Goal: Task Accomplishment & Management: Use online tool/utility

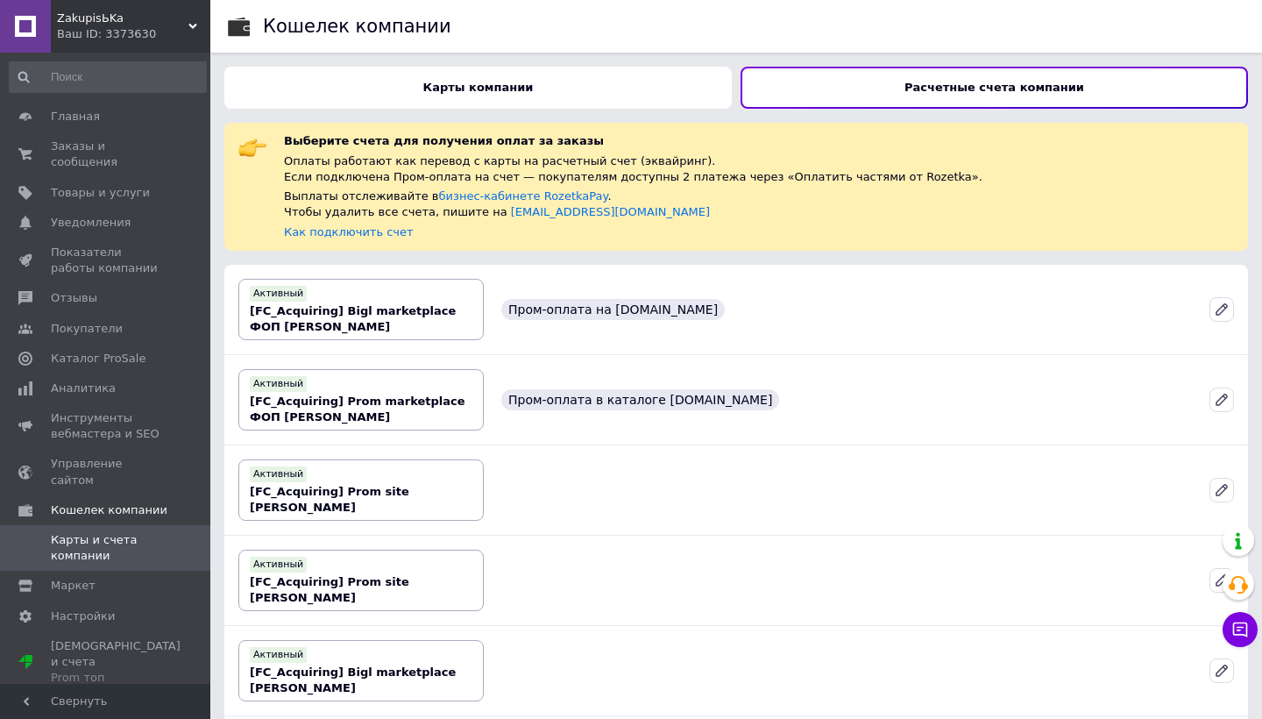
click at [107, 32] on div "Ваш ID: 3373630" at bounding box center [133, 34] width 153 height 16
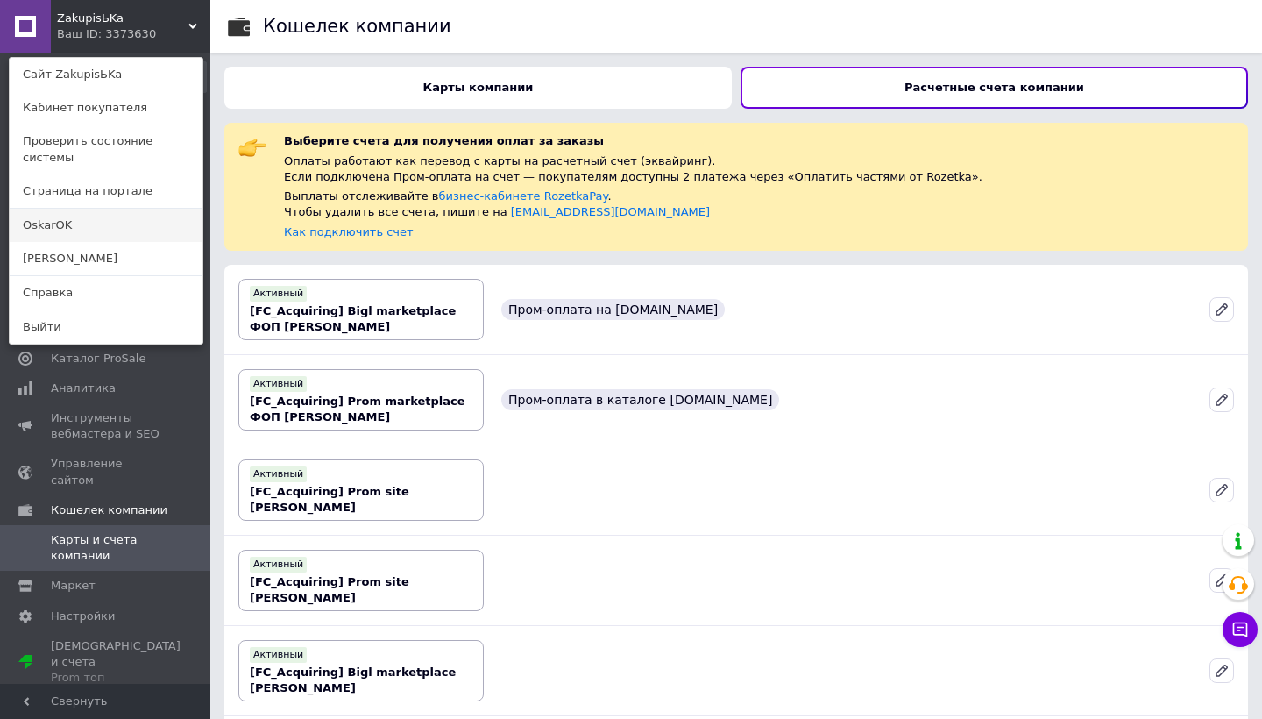
click at [81, 209] on link "OskarOK" at bounding box center [106, 225] width 193 height 33
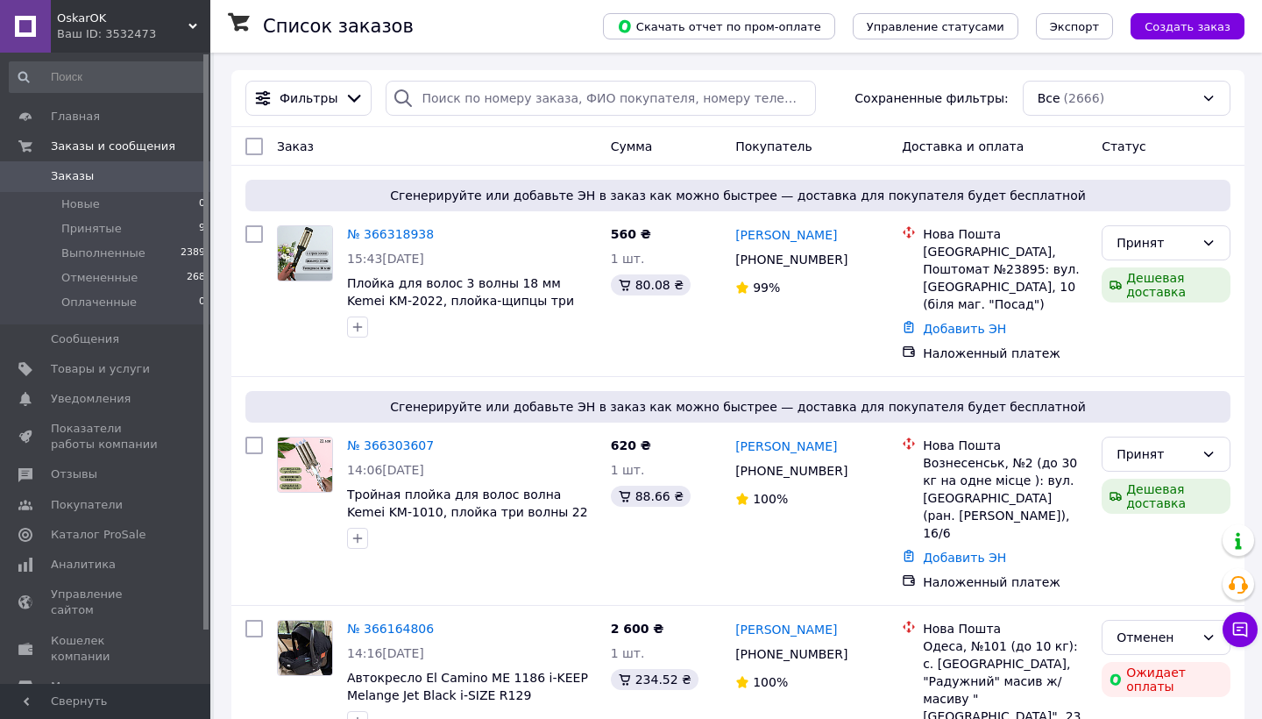
click at [73, 31] on div "Ваш ID: 3532473" at bounding box center [133, 34] width 153 height 16
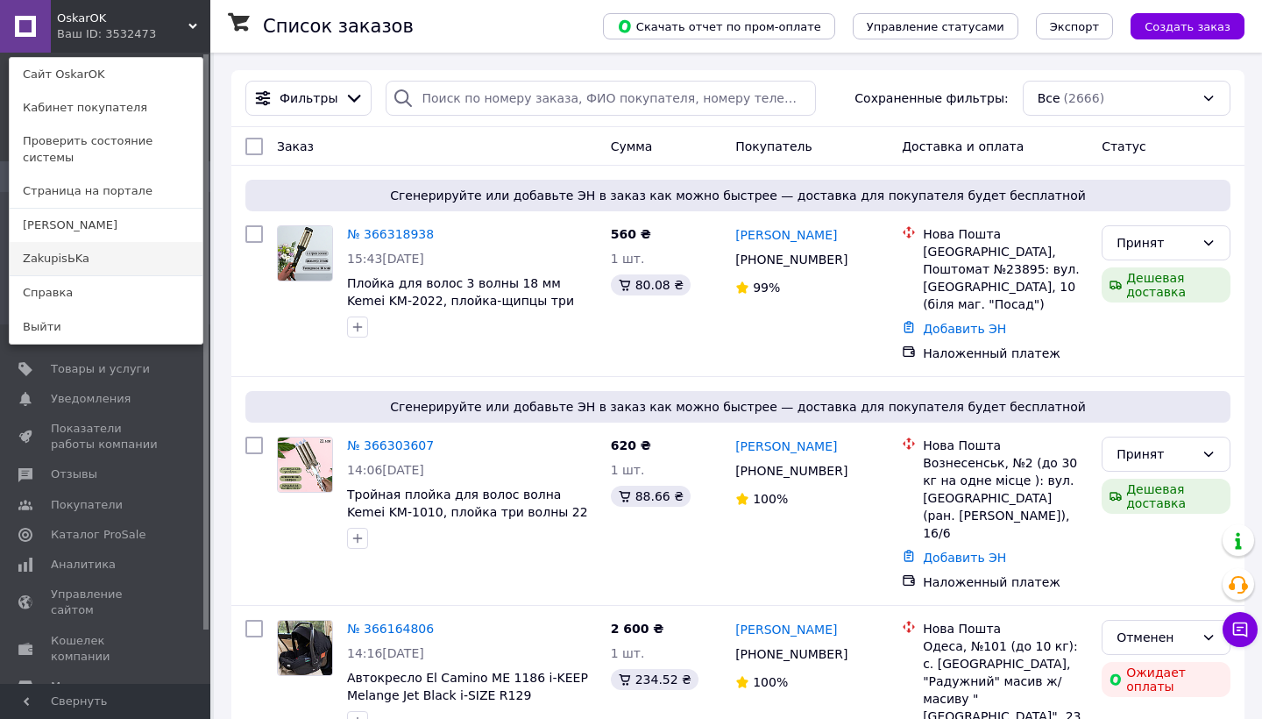
click at [75, 242] on link "ZakupisЬKa" at bounding box center [106, 258] width 193 height 33
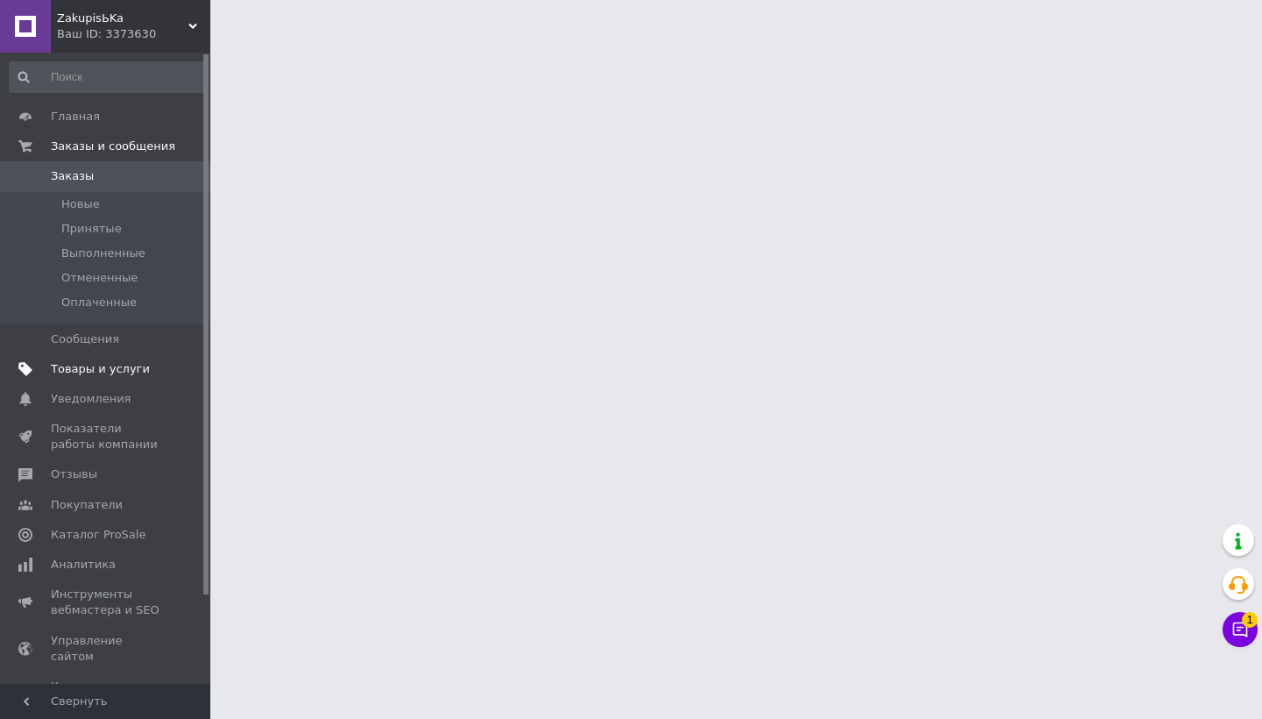
click at [109, 369] on span "Товары и услуги" at bounding box center [100, 369] width 99 height 16
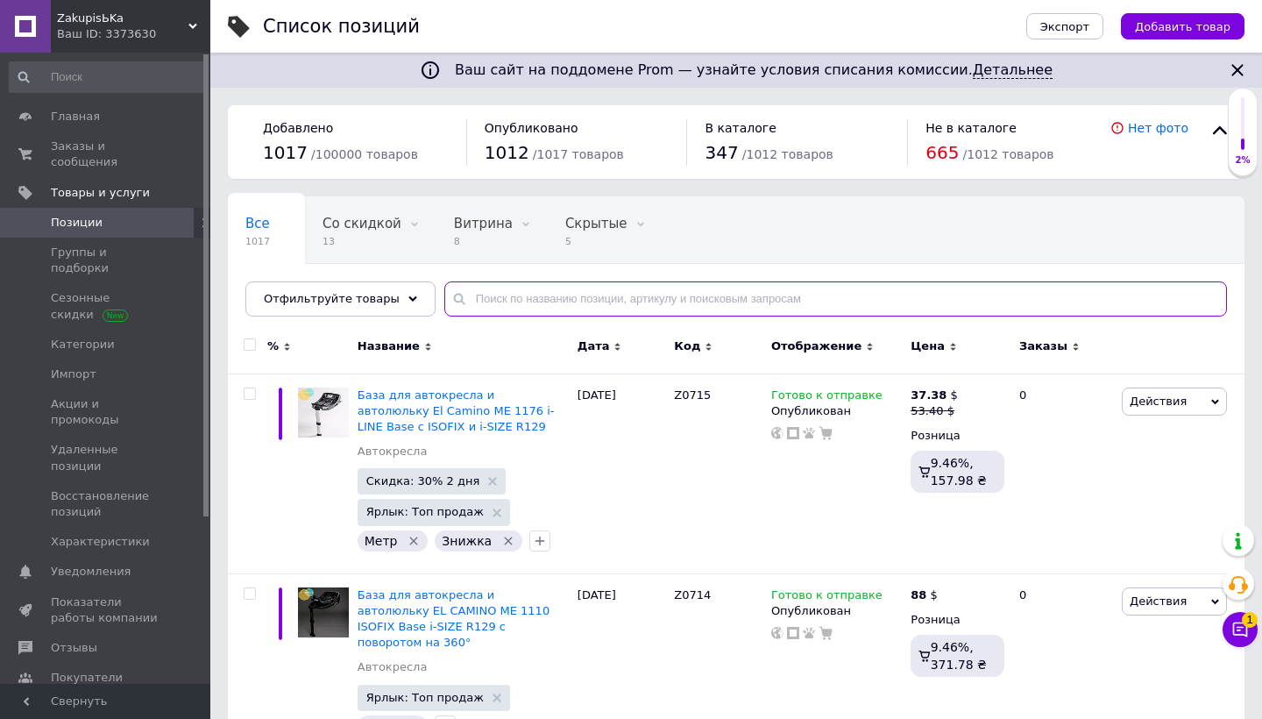
click at [544, 291] on input "text" at bounding box center [835, 298] width 783 height 35
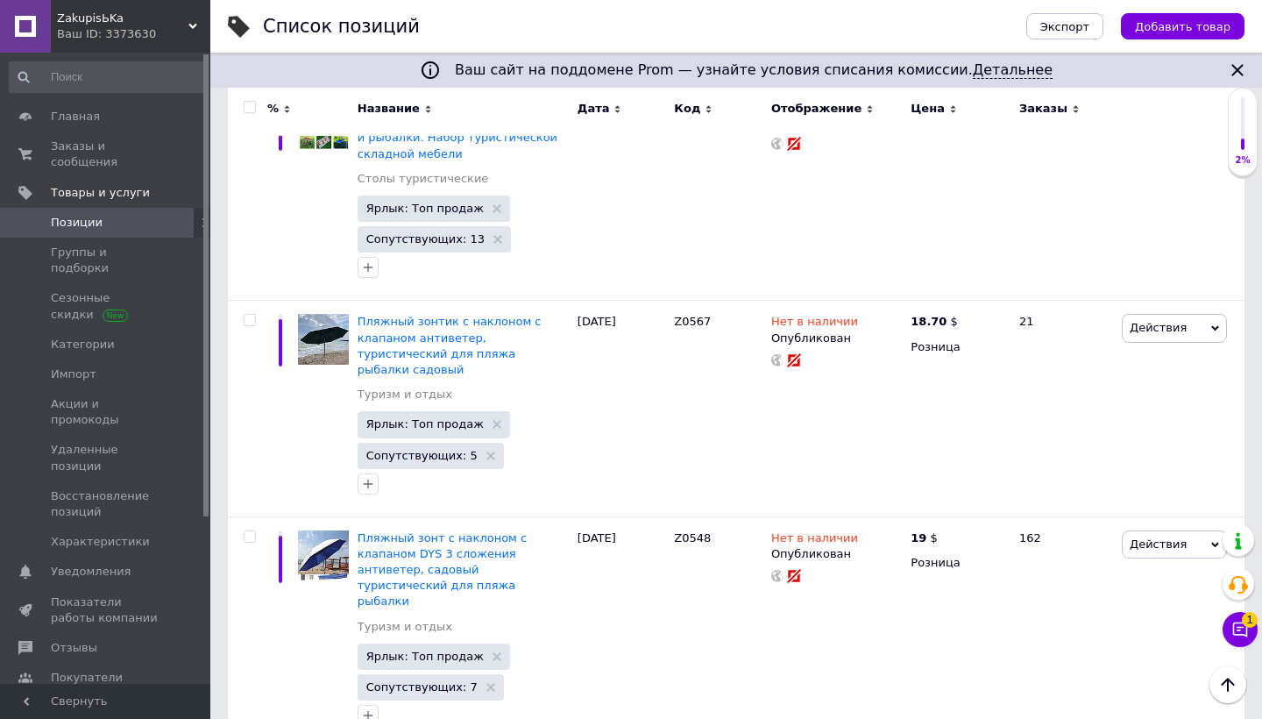
scroll to position [3834, 0]
type input "СТОЛ"
click at [113, 10] on div "ZakupisЬKa Ваш ID: 3373630" at bounding box center [131, 26] width 160 height 53
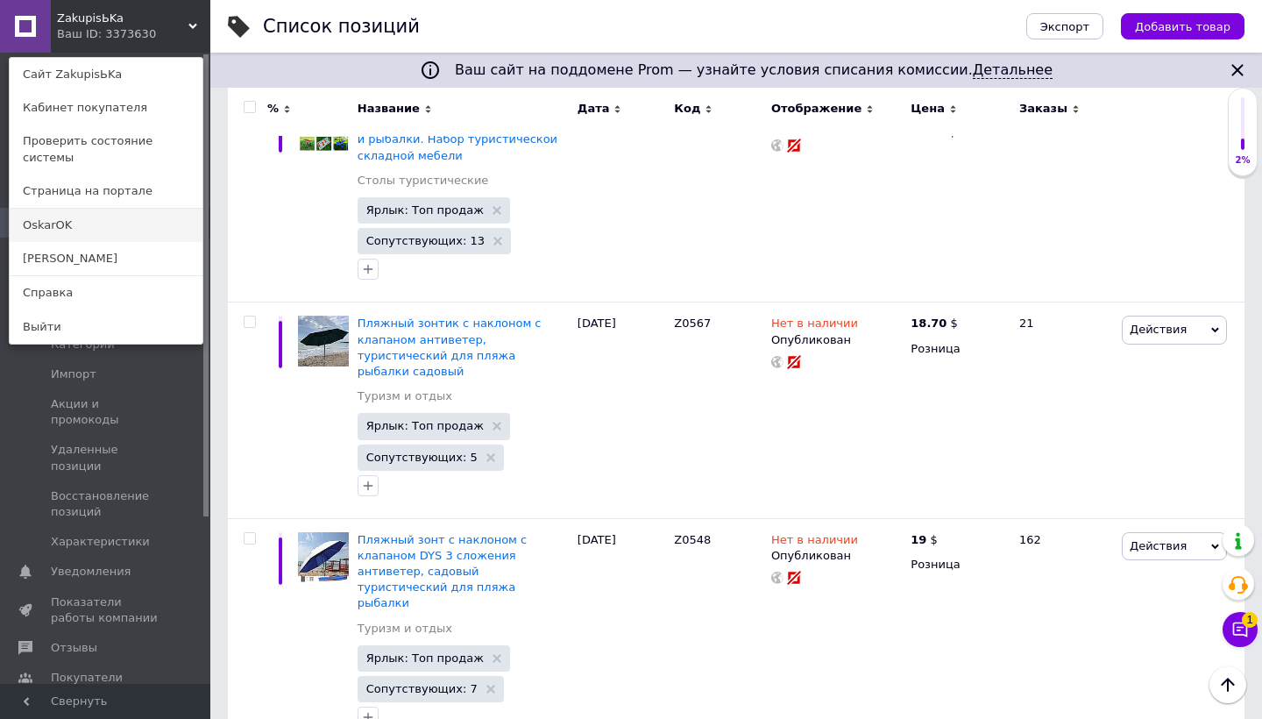
click at [92, 210] on link "OskarOK" at bounding box center [106, 225] width 193 height 33
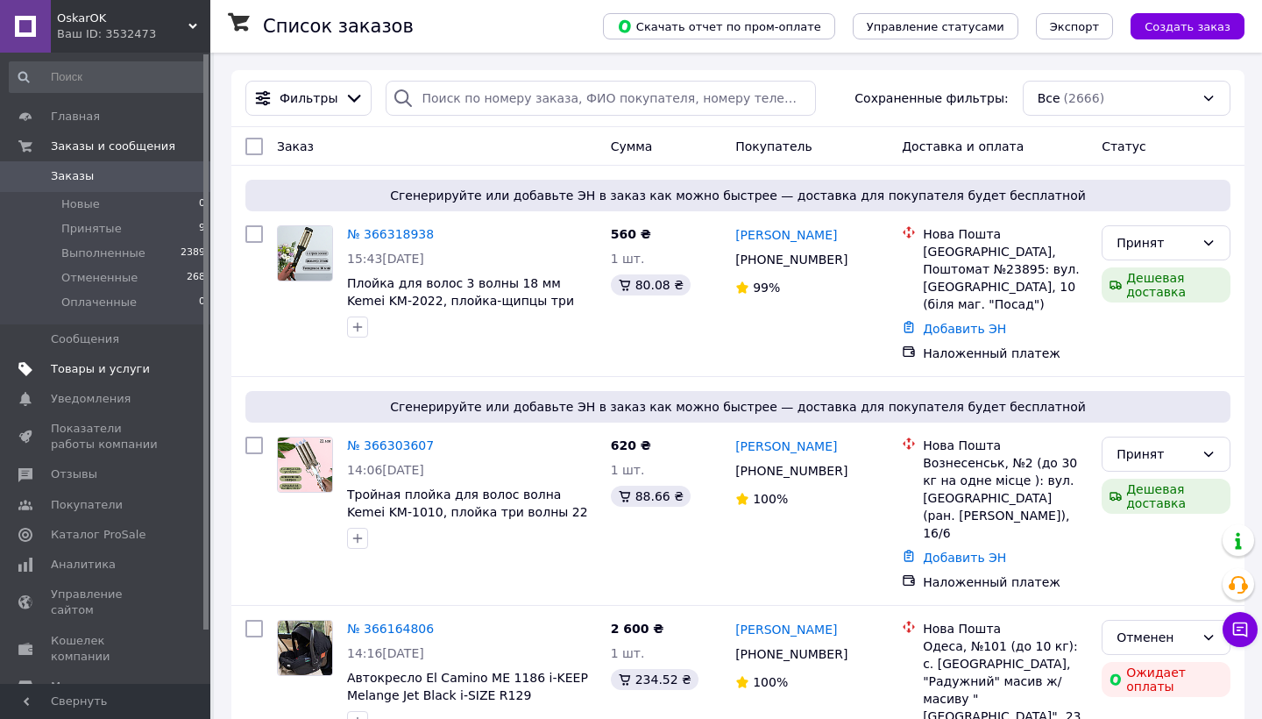
click at [96, 364] on span "Товары и услуги" at bounding box center [100, 369] width 99 height 16
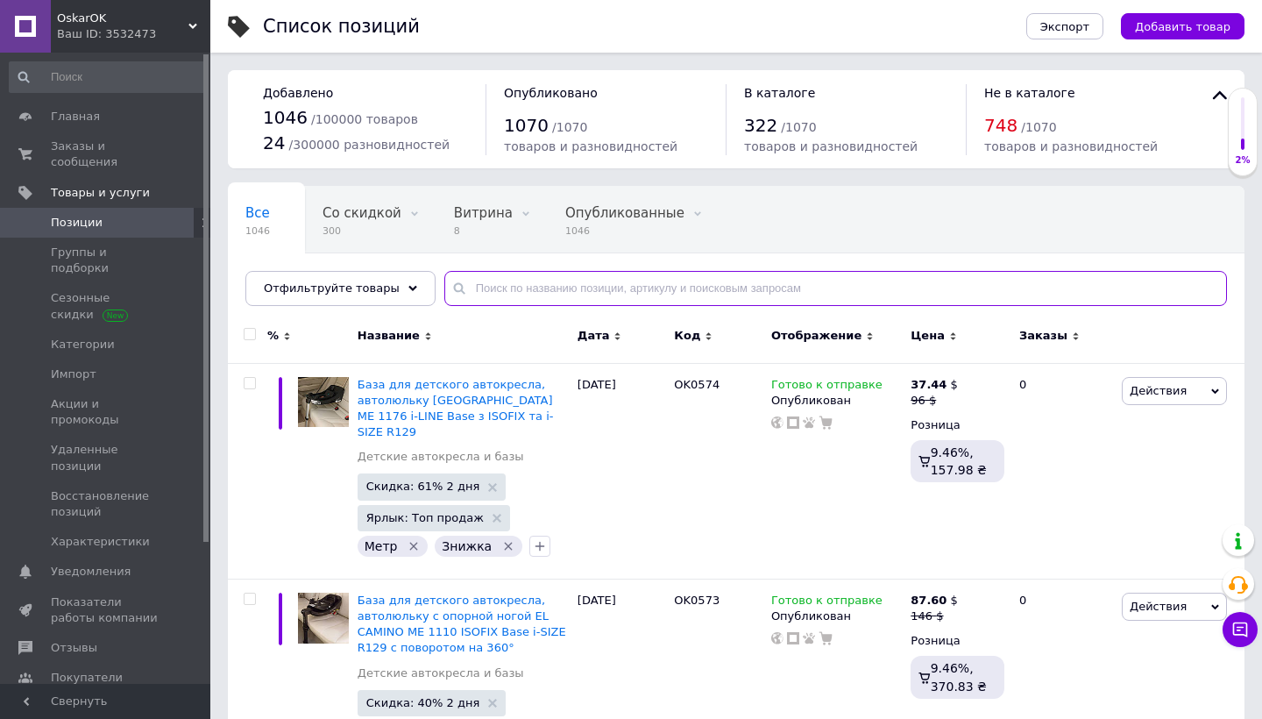
click at [480, 290] on input "text" at bounding box center [835, 288] width 783 height 35
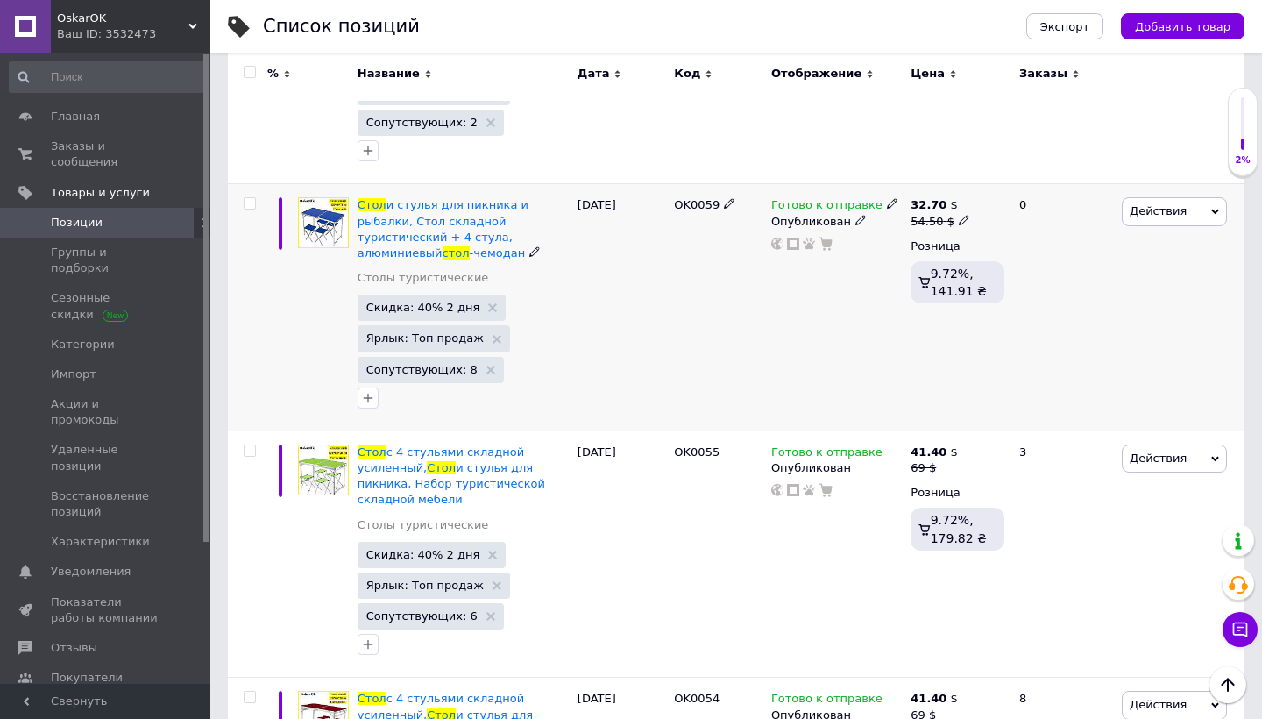
scroll to position [1163, 0]
type input "стол"
click at [887, 199] on icon at bounding box center [892, 204] width 11 height 11
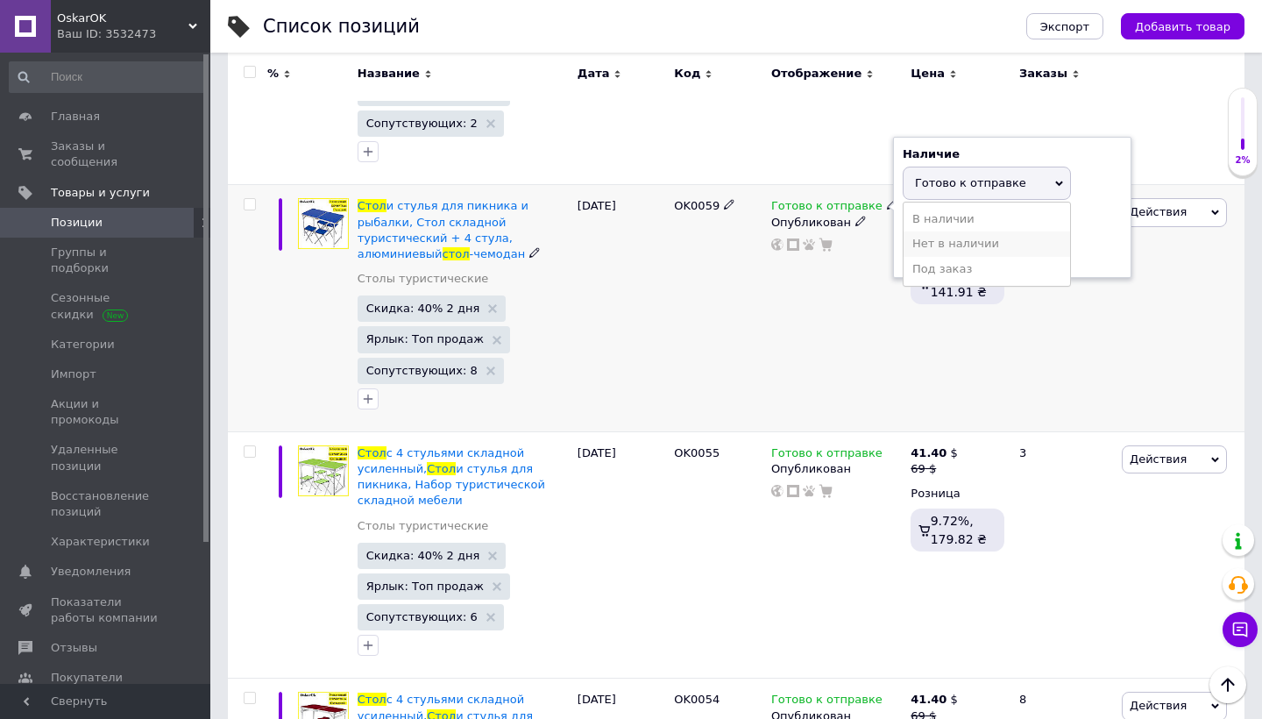
click at [936, 231] on li "Нет в наличии" at bounding box center [987, 243] width 167 height 25
click at [857, 271] on div "Готово к отправке Наличие Нет в наличии В наличии Под заказ Готово к отправке О…" at bounding box center [836, 308] width 139 height 247
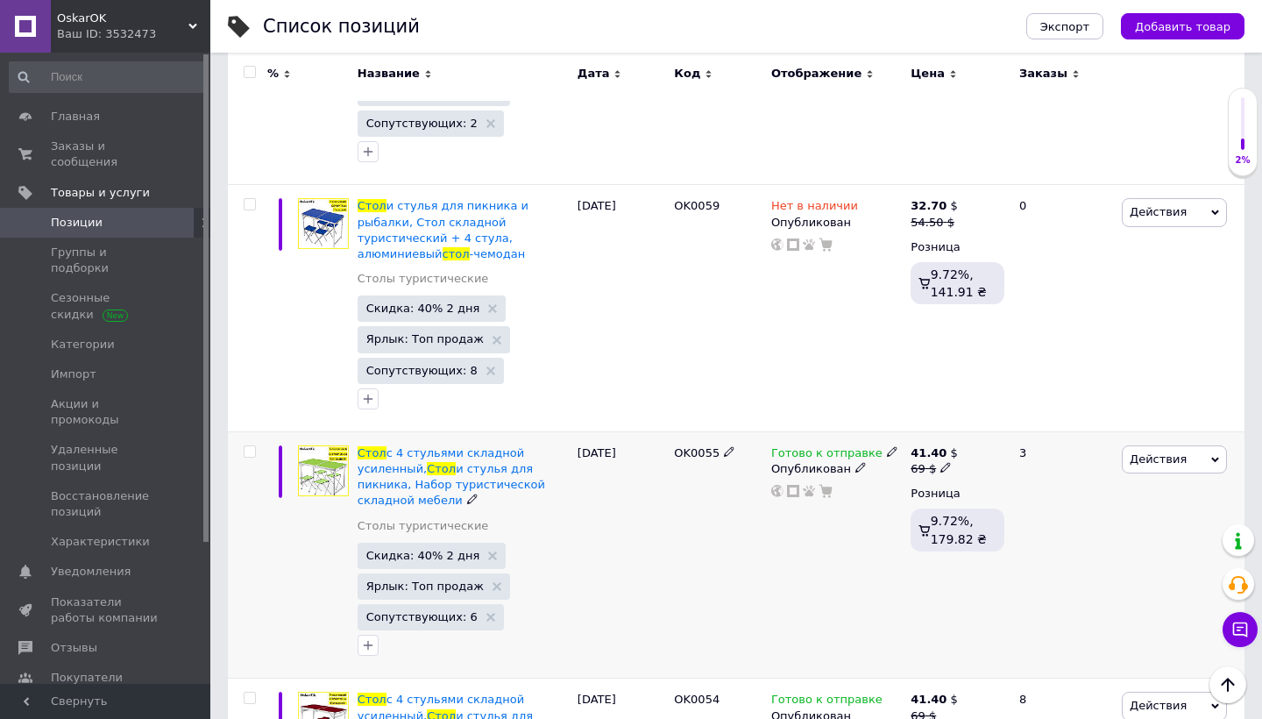
click at [887, 446] on icon at bounding box center [892, 451] width 11 height 11
click at [916, 479] on li "Нет в наличии" at bounding box center [987, 491] width 167 height 25
click at [784, 515] on div "Готово к отправке Наличие Нет в наличии В наличии Под заказ Готово к отправке О…" at bounding box center [836, 554] width 139 height 247
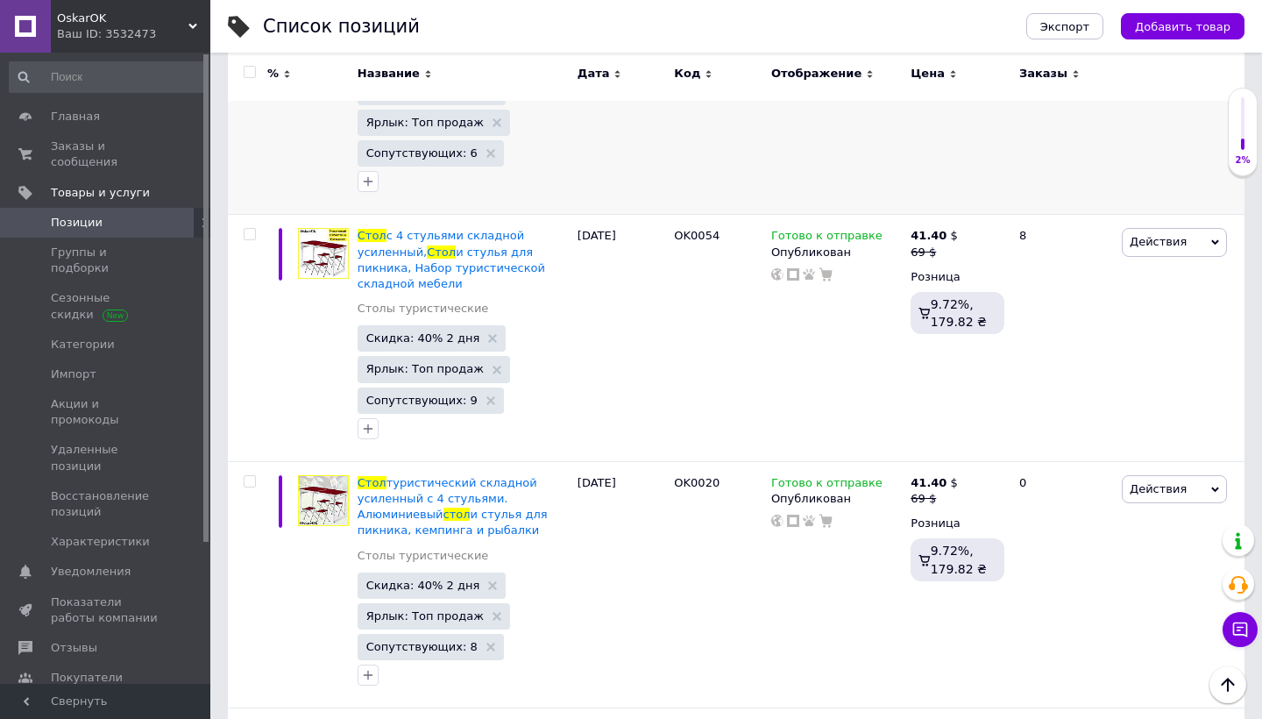
scroll to position [1647, 0]
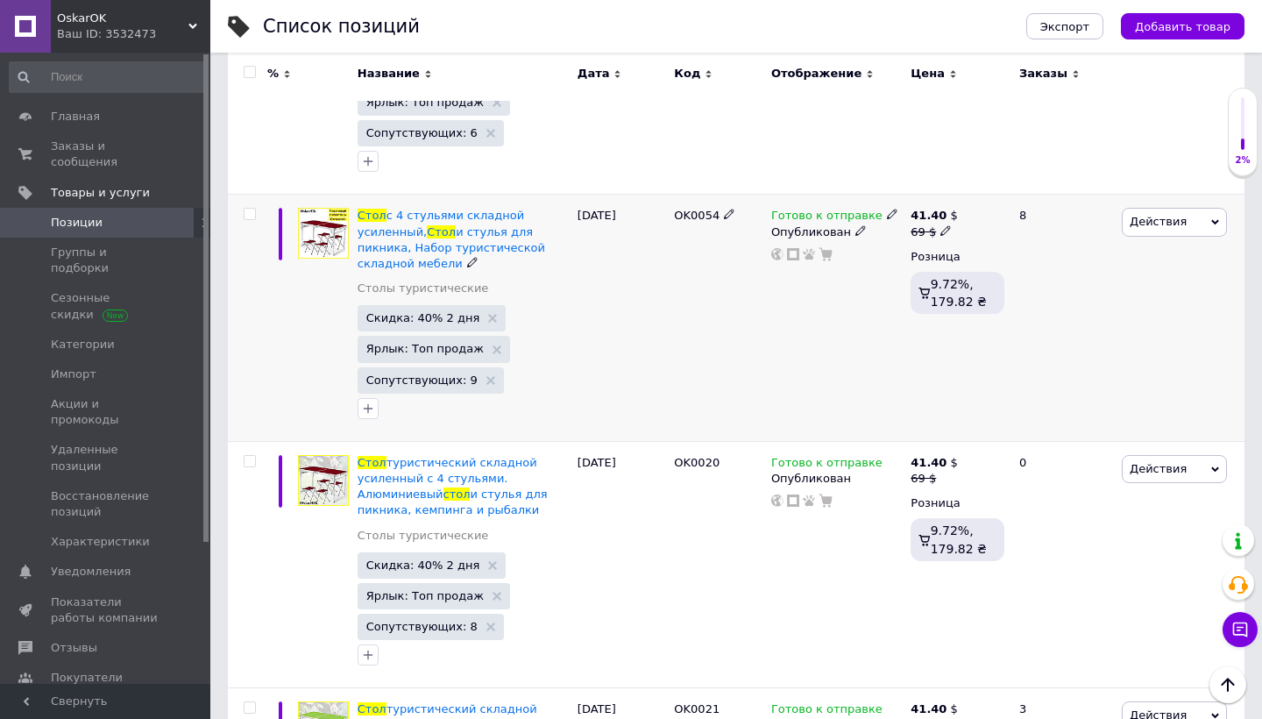
click at [887, 210] on use at bounding box center [892, 215] width 10 height 10
click at [912, 241] on li "Нет в наличии" at bounding box center [987, 253] width 167 height 25
click at [887, 456] on icon at bounding box center [892, 461] width 11 height 11
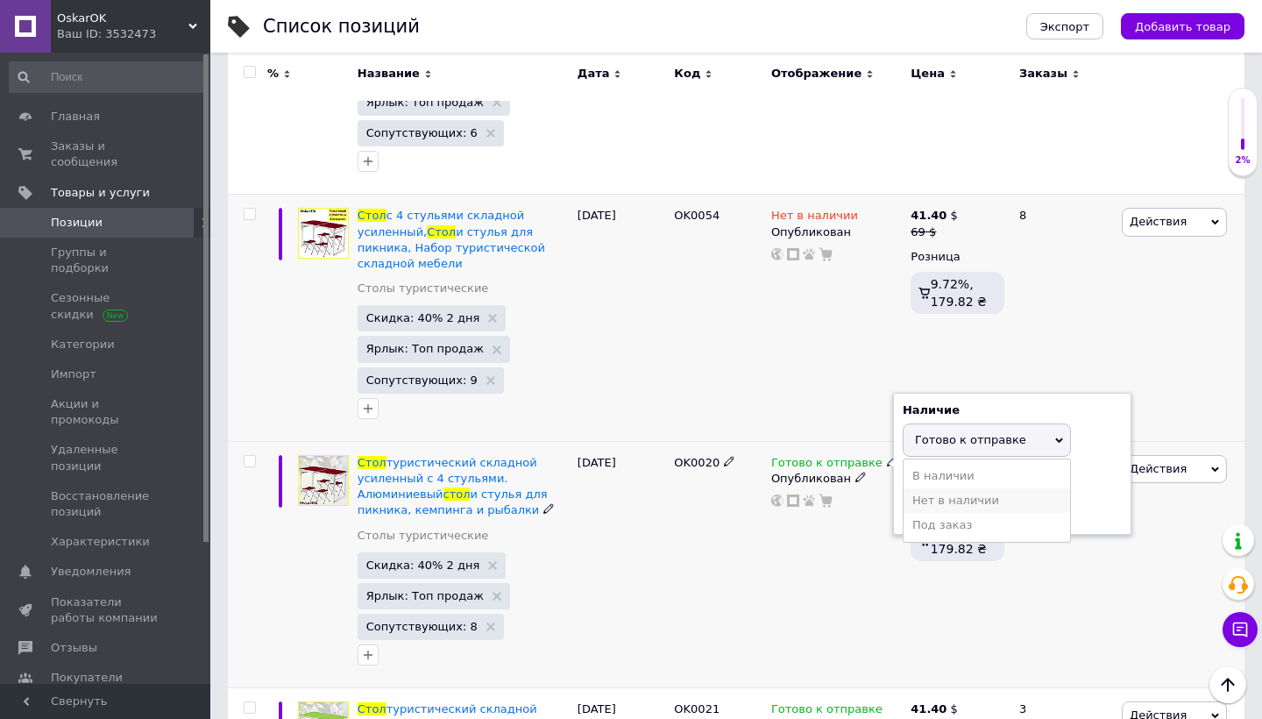
click at [931, 488] on li "Нет в наличии" at bounding box center [987, 500] width 167 height 25
click at [773, 504] on div "Готово к отправке Наличие Нет в наличии В наличии Под заказ Готово к отправке О…" at bounding box center [836, 564] width 139 height 247
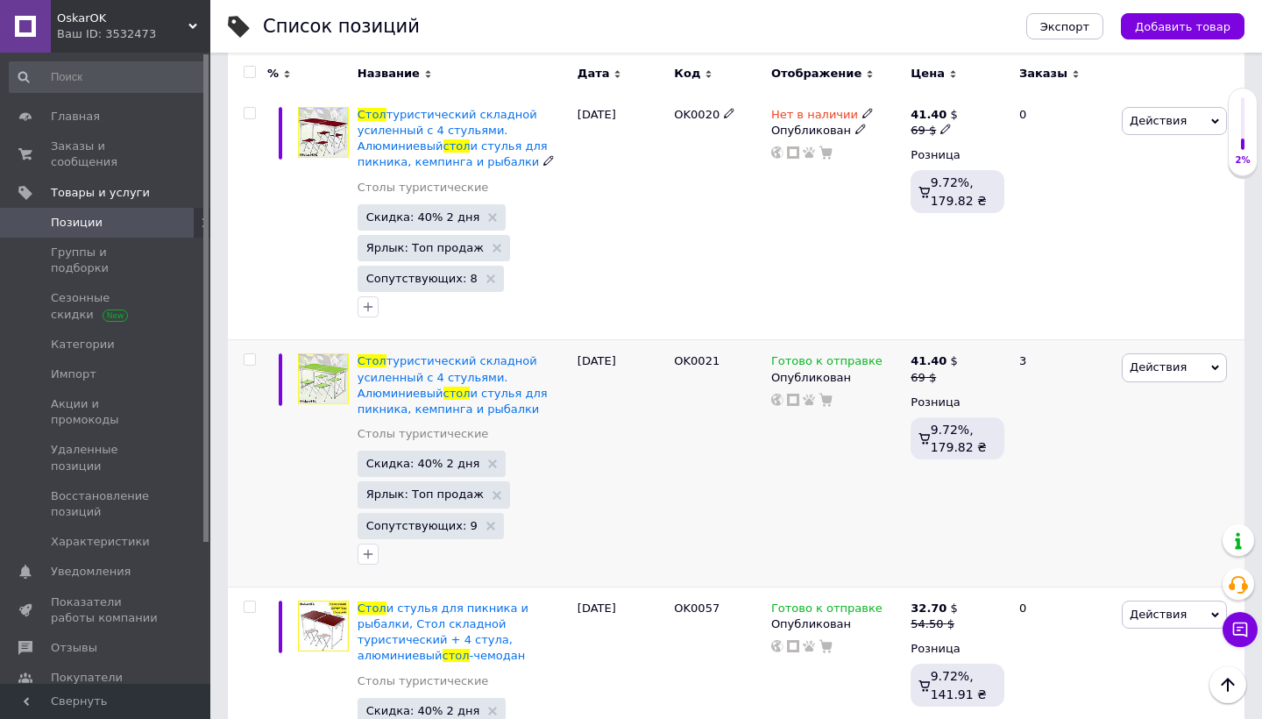
scroll to position [2001, 0]
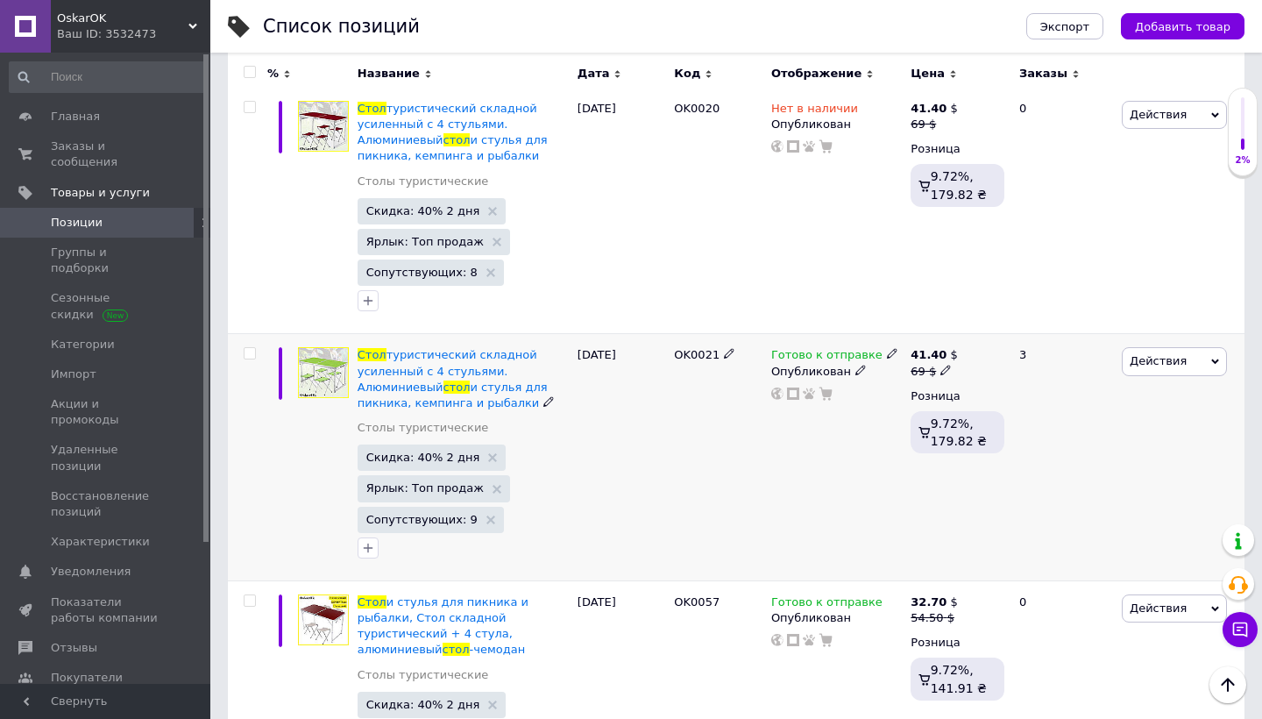
click at [887, 348] on icon at bounding box center [892, 353] width 11 height 11
click at [918, 380] on li "Нет в наличии" at bounding box center [987, 392] width 167 height 25
click at [729, 426] on div "OK0021" at bounding box center [718, 457] width 97 height 247
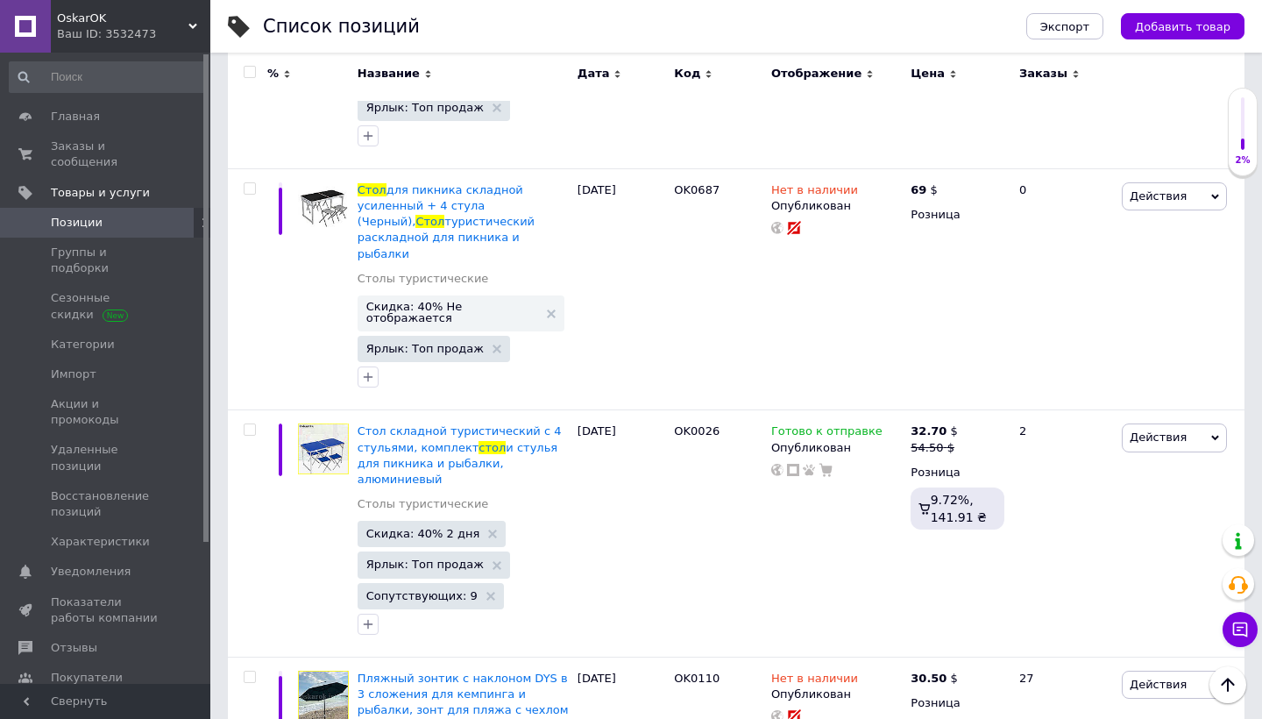
scroll to position [3909, 0]
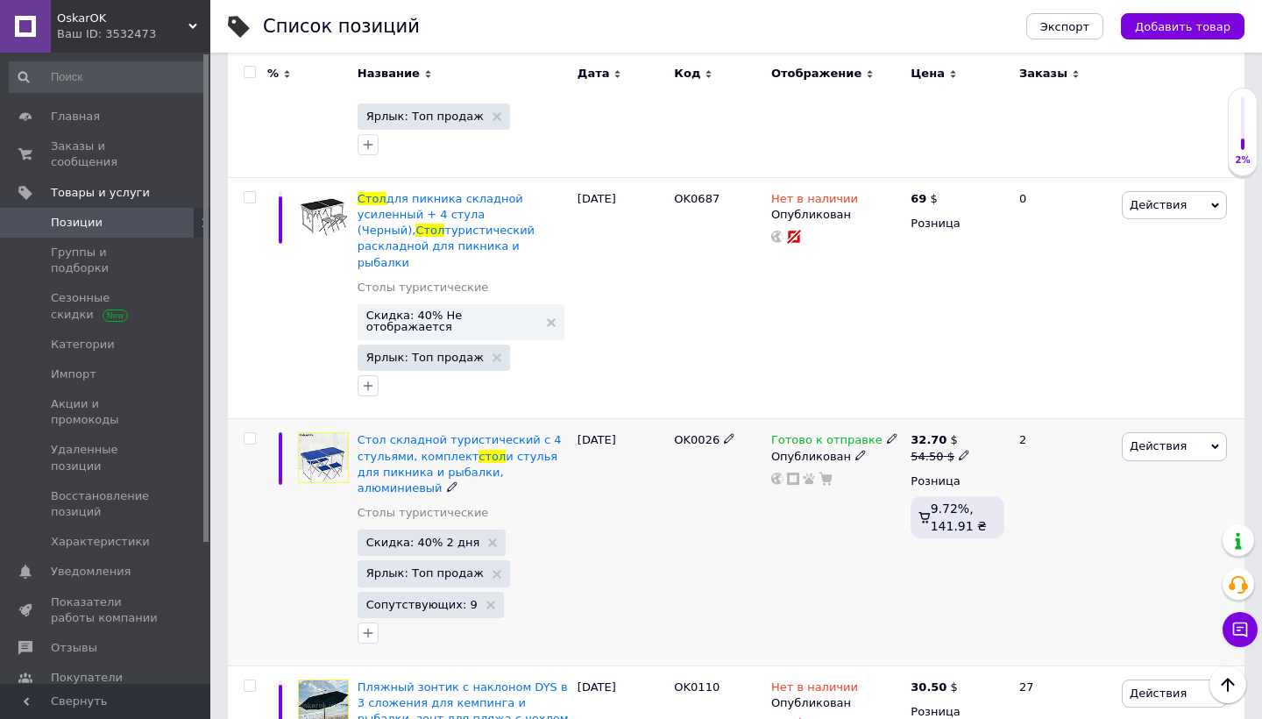
click at [887, 433] on icon at bounding box center [892, 438] width 11 height 11
click at [922, 466] on li "Нет в наличии" at bounding box center [987, 478] width 167 height 25
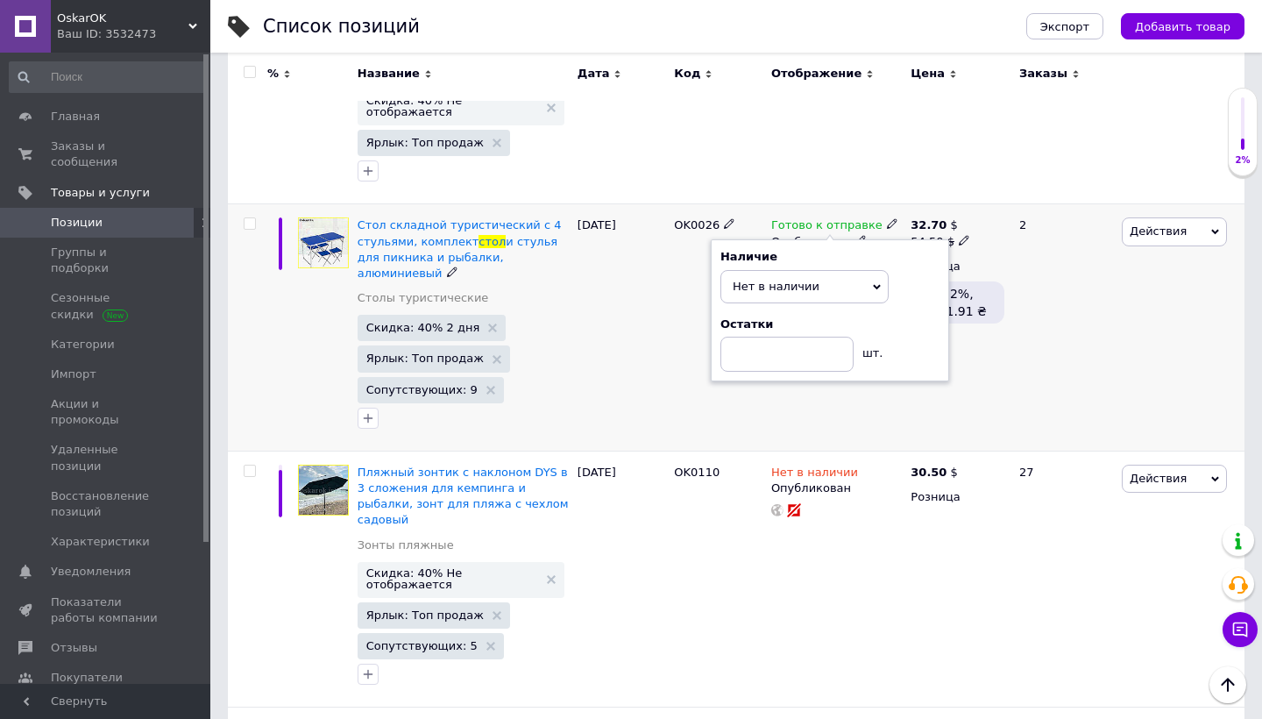
scroll to position [4123, 0]
click at [751, 451] on div "OK0110" at bounding box center [718, 579] width 97 height 257
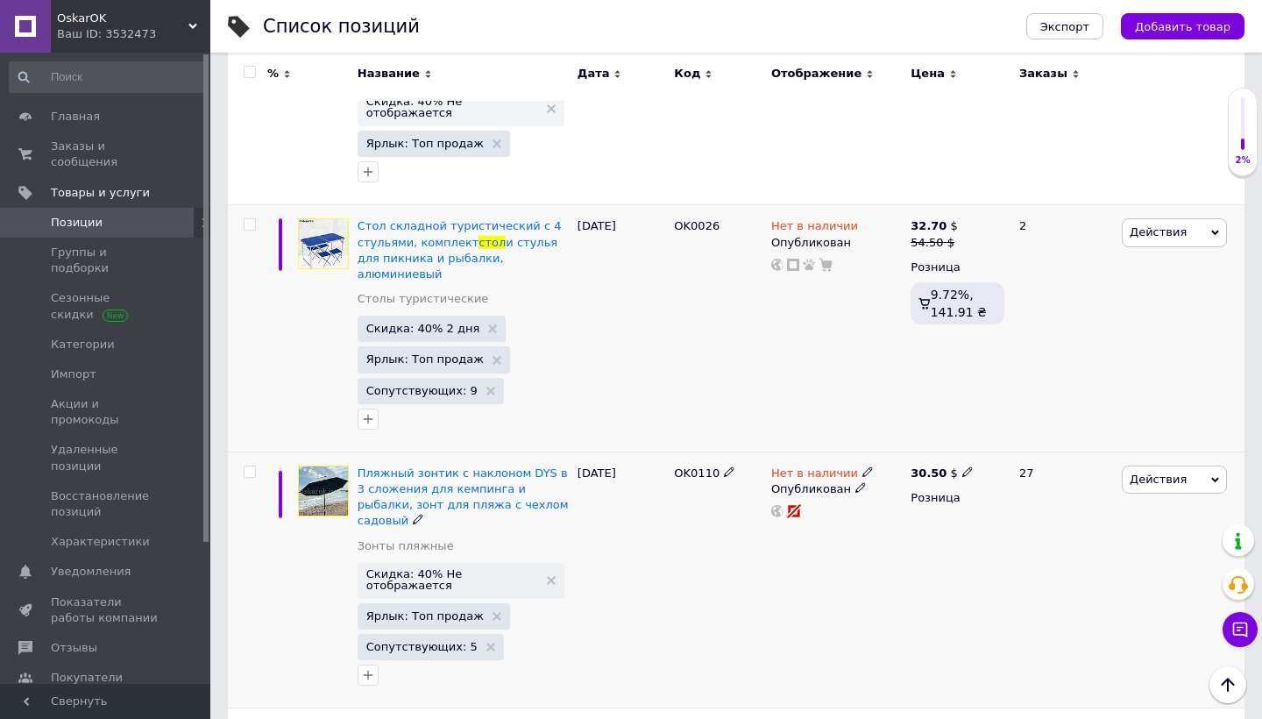
click at [703, 451] on div "OK0110" at bounding box center [718, 579] width 97 height 257
click at [130, 34] on div "Ваш ID: 3532473" at bounding box center [133, 34] width 153 height 16
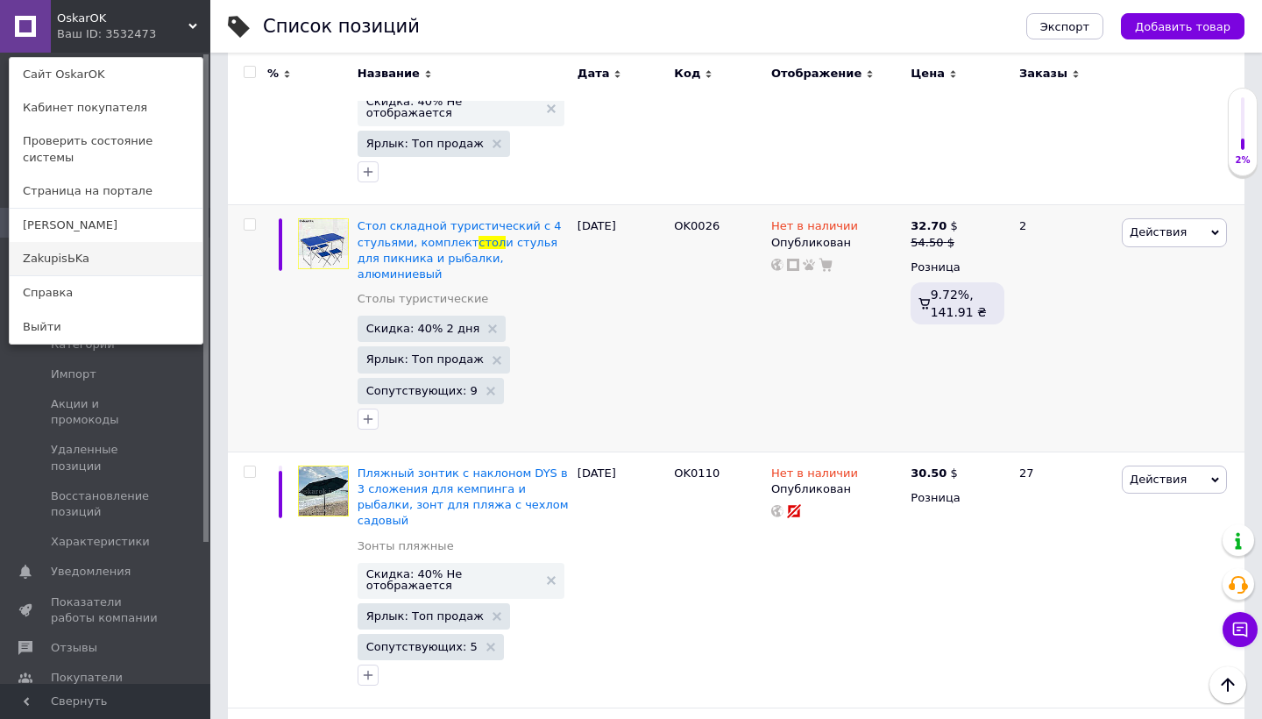
click at [92, 242] on link "ZakupisЬKa" at bounding box center [106, 258] width 193 height 33
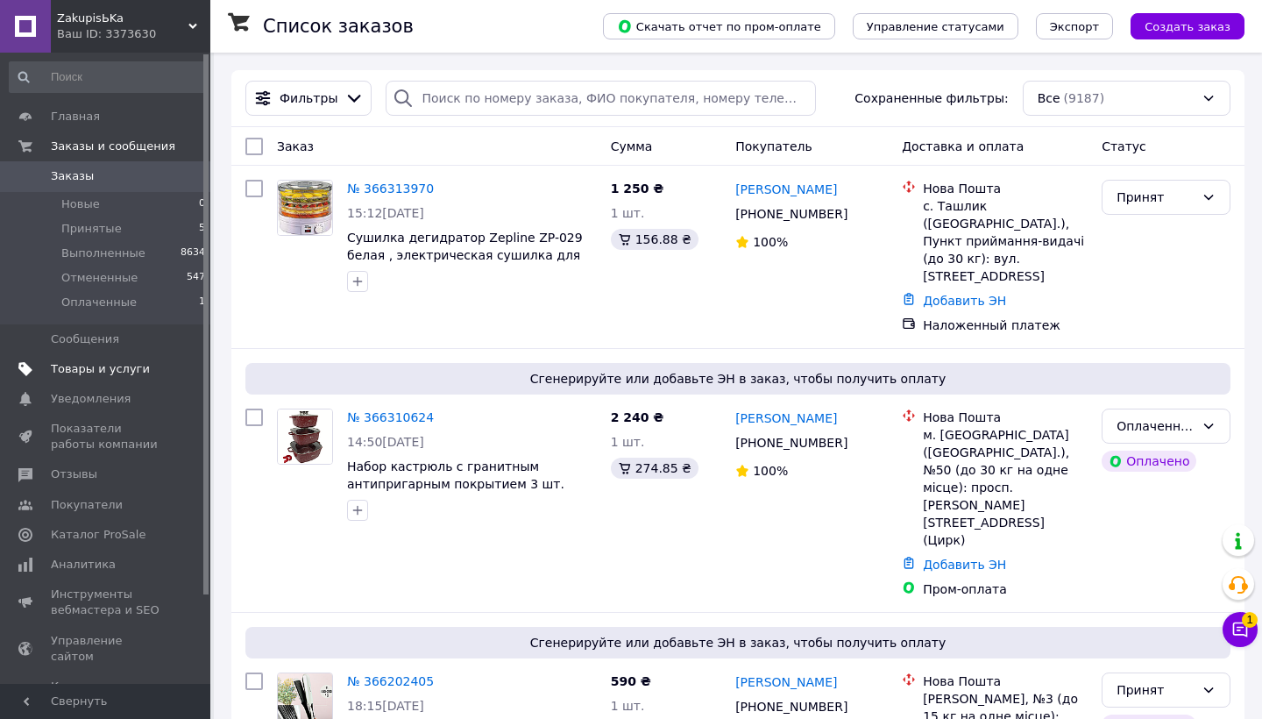
click at [75, 372] on span "Товары и услуги" at bounding box center [100, 369] width 99 height 16
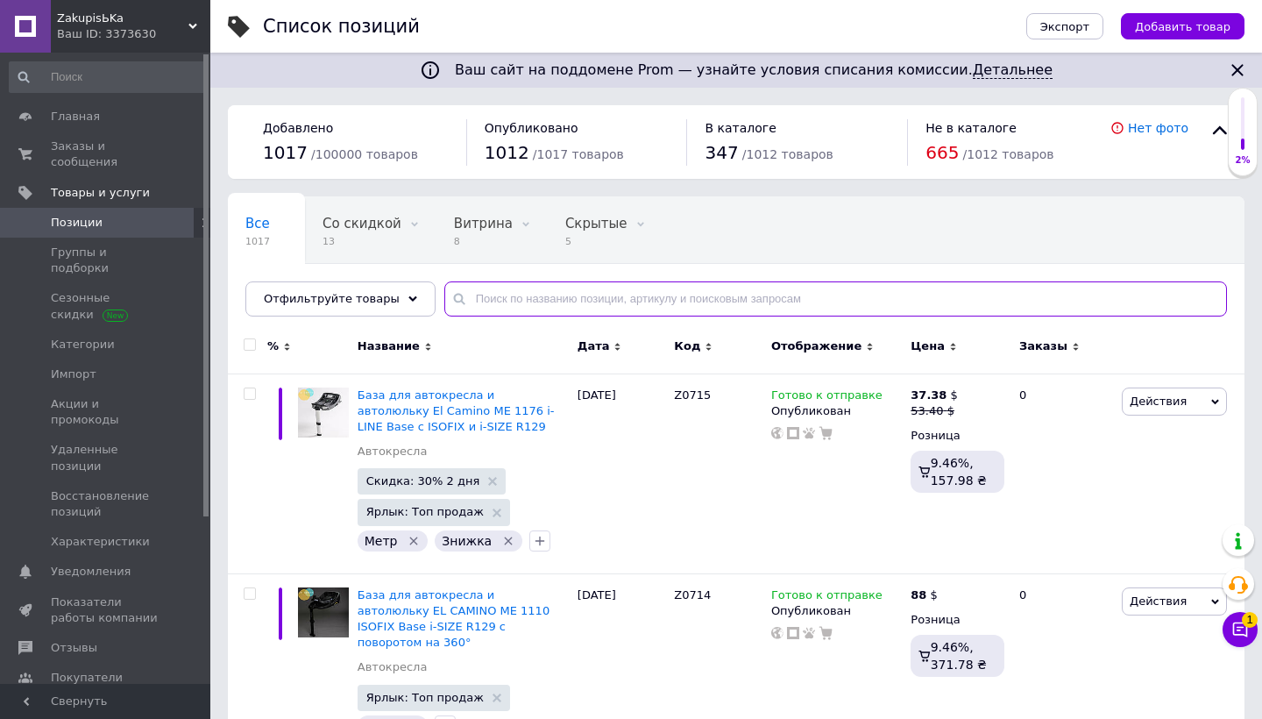
click at [575, 288] on input "text" at bounding box center [835, 298] width 783 height 35
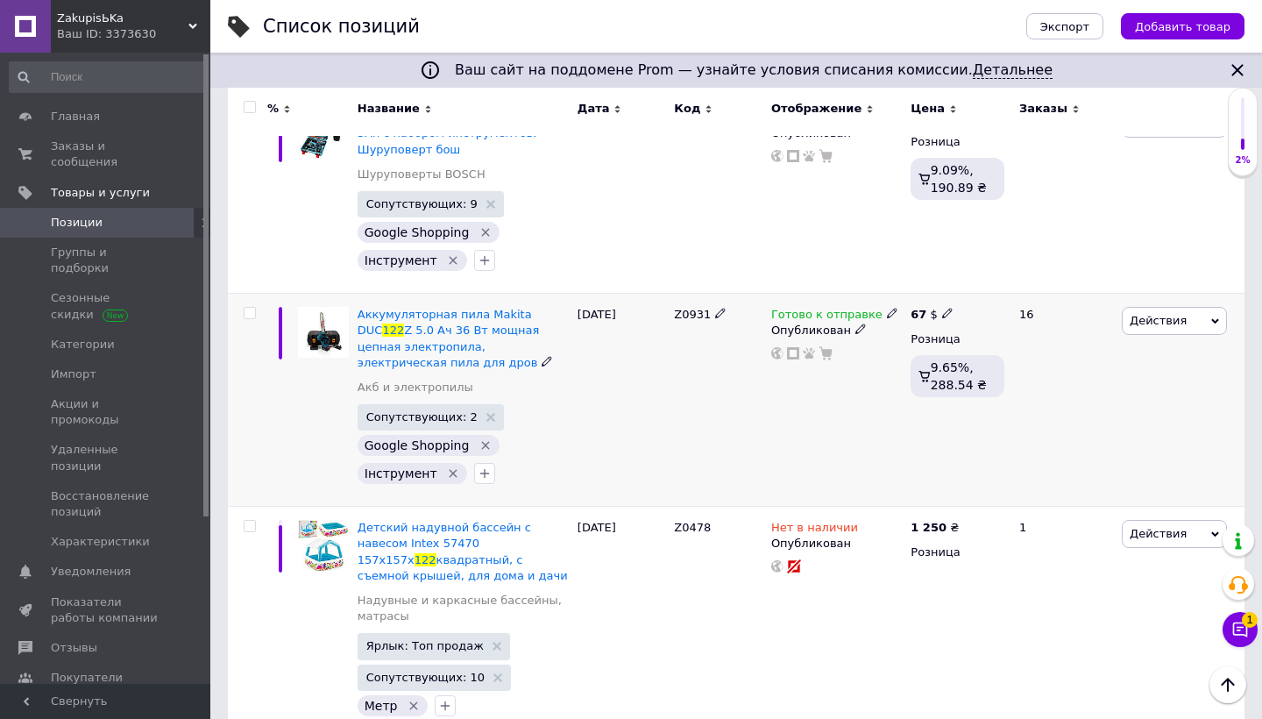
scroll to position [1047, 0]
type input "122"
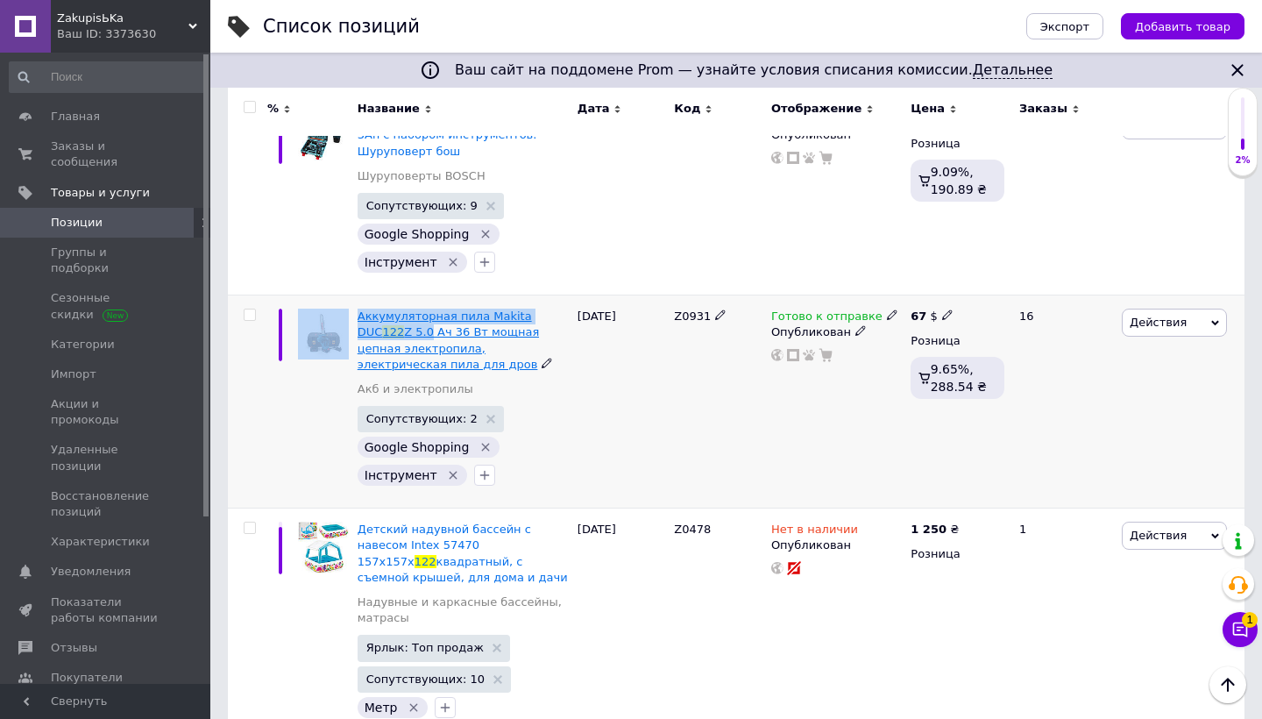
drag, startPoint x: 349, startPoint y: 290, endPoint x: 374, endPoint y: 314, distance: 34.7
click at [374, 314] on div "Аккумуляторная пила Makita DUC 122 Z 5.0 Ач 36 Вт мощная цепная электропила, эл…" at bounding box center [736, 401] width 1017 height 213
copy div "Аккумуляторная пила Makita DUC 122 Z 5."
click at [792, 349] on icon at bounding box center [793, 355] width 12 height 12
click at [617, 379] on div "[DATE]" at bounding box center [621, 401] width 97 height 213
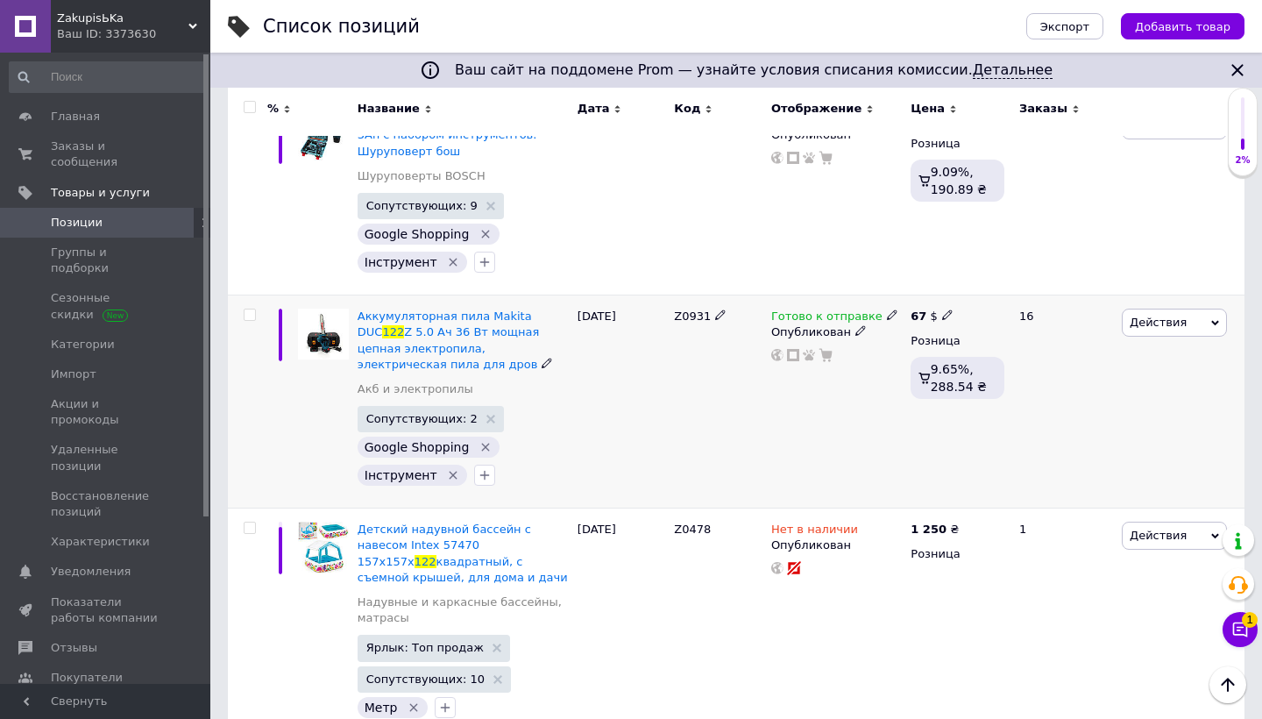
click at [949, 310] on use at bounding box center [947, 315] width 10 height 10
type input "62"
click at [760, 437] on div "Z0931" at bounding box center [718, 401] width 97 height 213
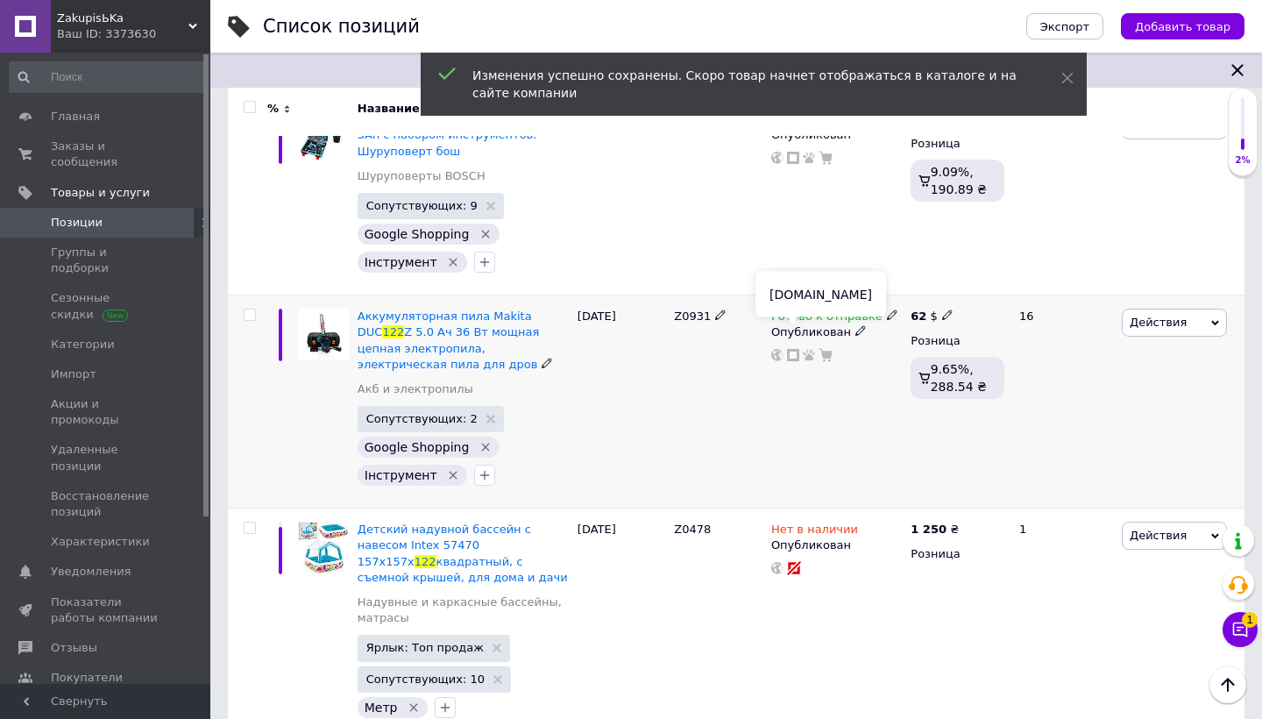
click at [793, 349] on icon at bounding box center [793, 355] width 12 height 12
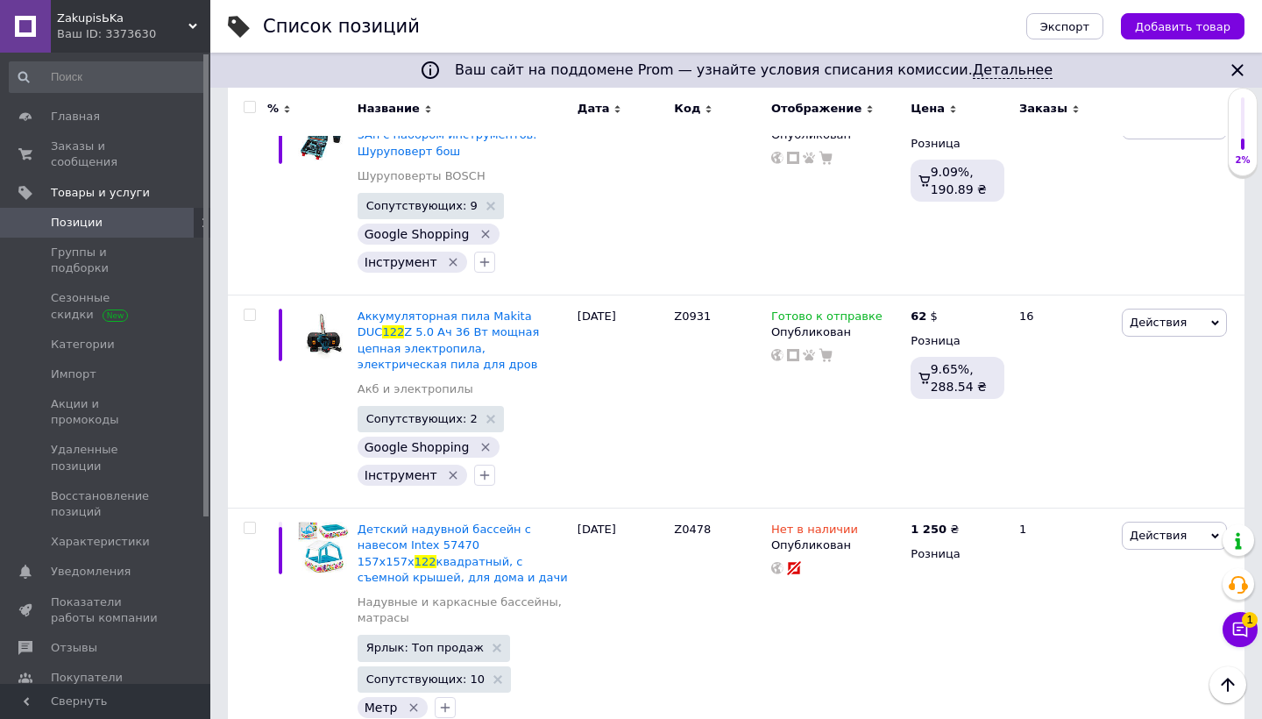
click at [95, 24] on span "ZakupisЬKa" at bounding box center [122, 19] width 131 height 16
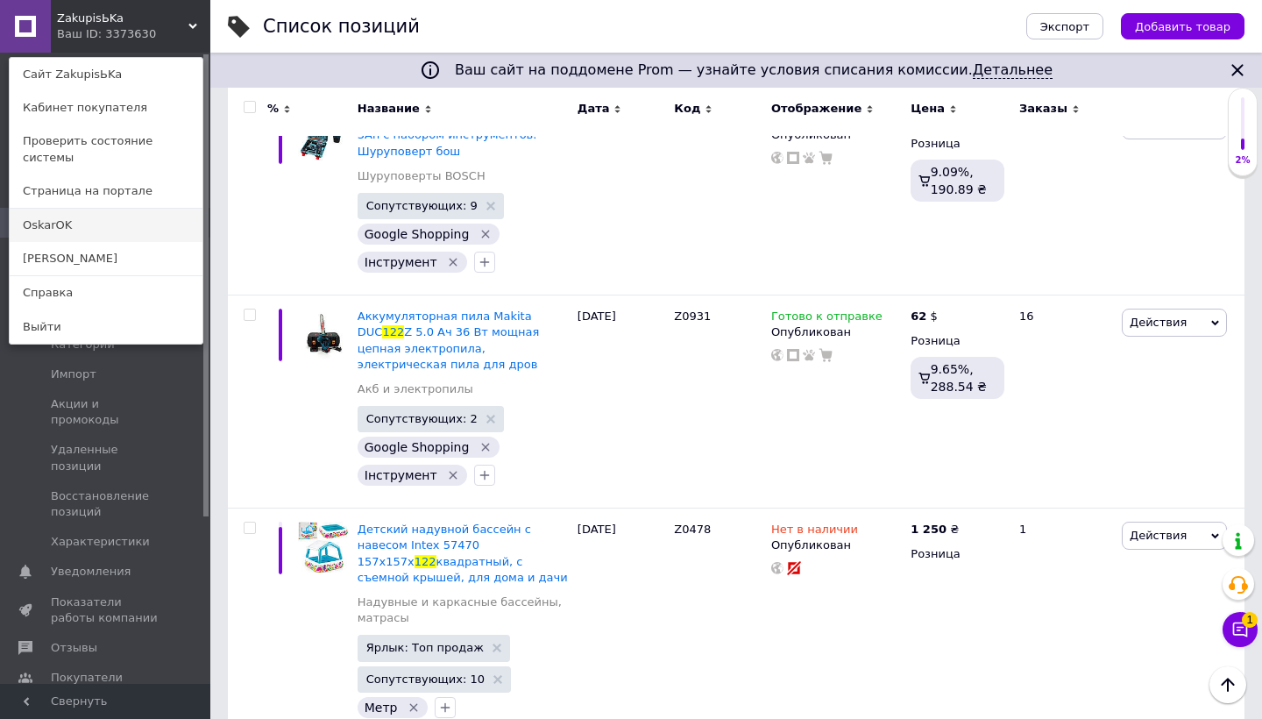
click at [59, 212] on link "OskarOK" at bounding box center [106, 225] width 193 height 33
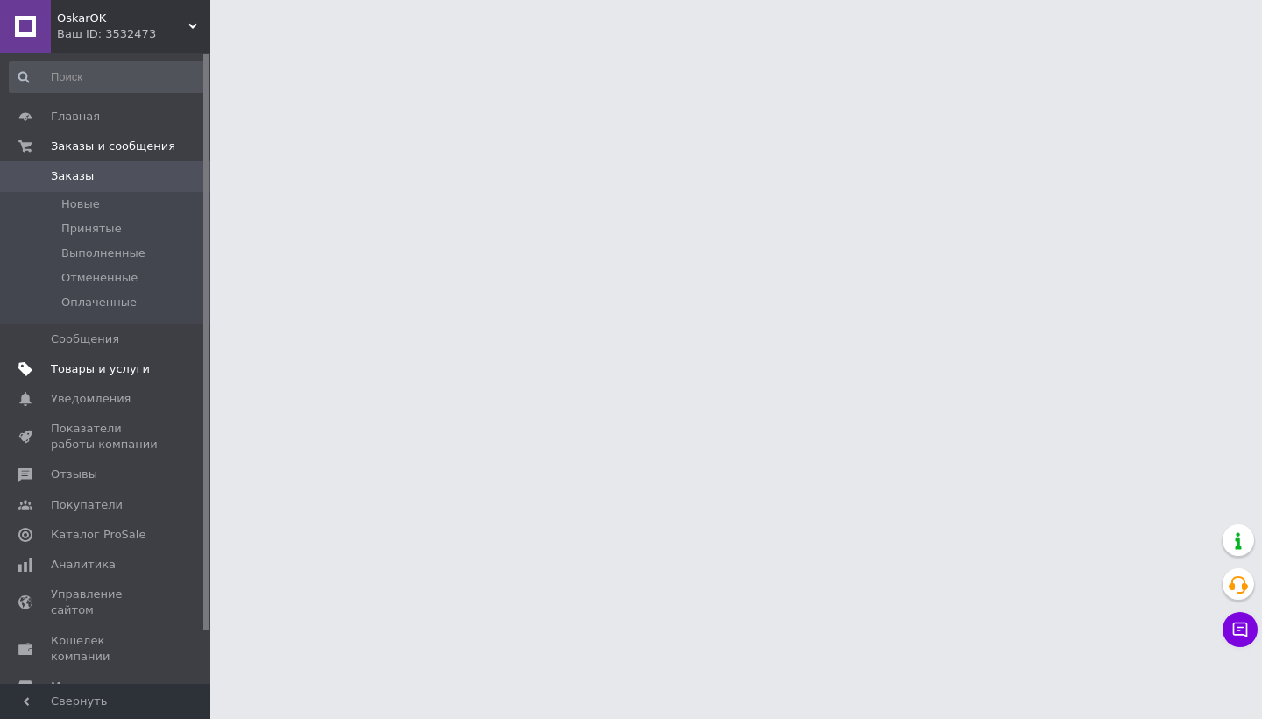
click at [78, 362] on span "Товары и услуги" at bounding box center [100, 369] width 99 height 16
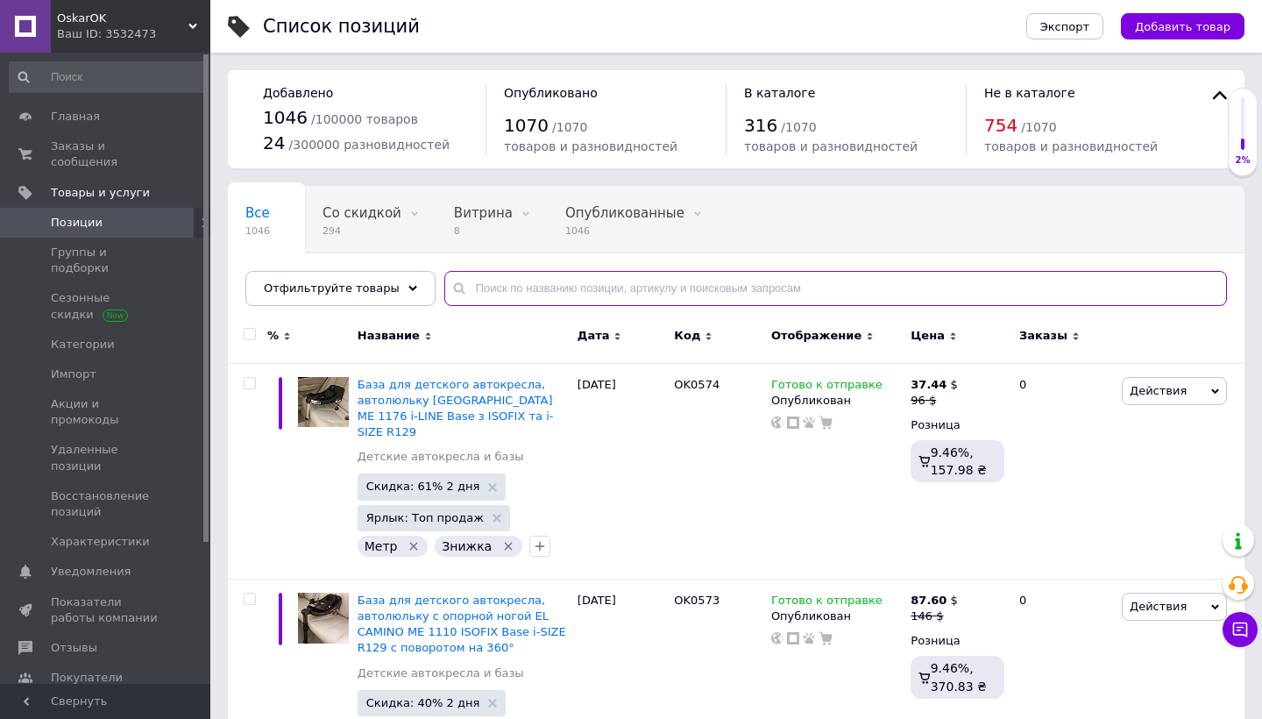
click at [486, 285] on input "text" at bounding box center [835, 288] width 783 height 35
paste input "[PERSON_NAME] DUC122Z"
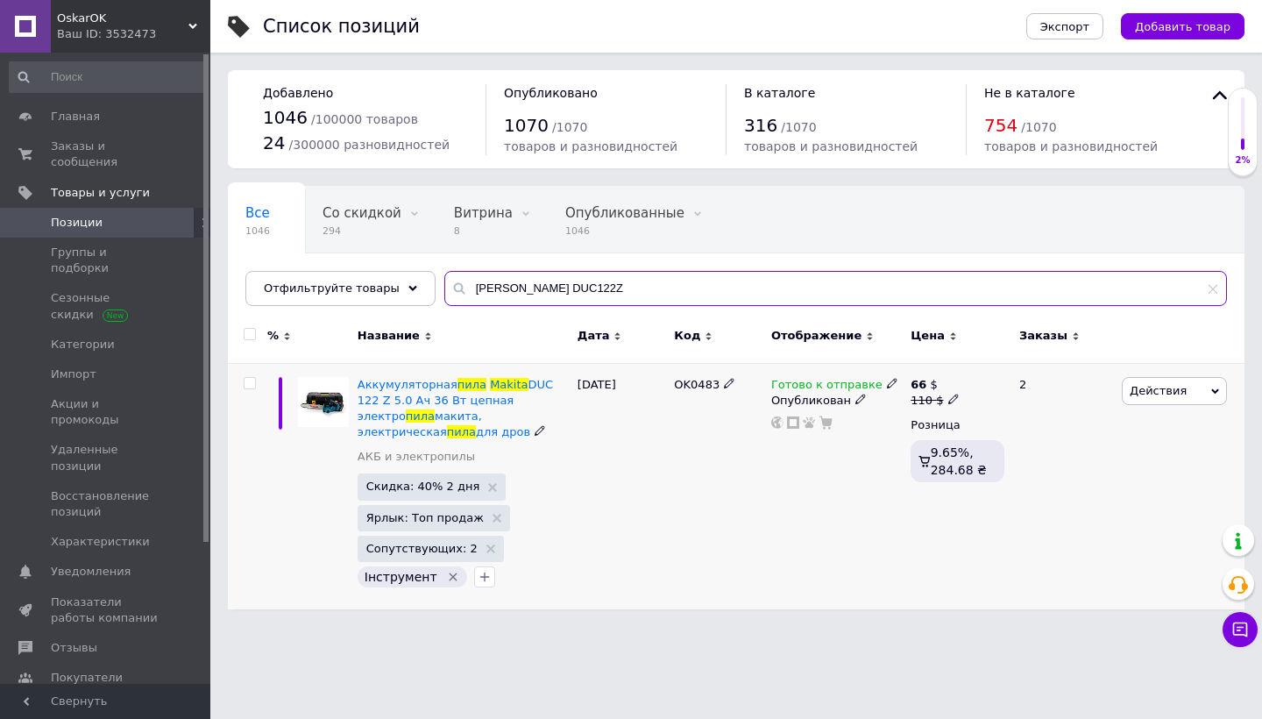
type input "[PERSON_NAME] DUC122Z"
click at [952, 400] on icon at bounding box center [954, 399] width 11 height 11
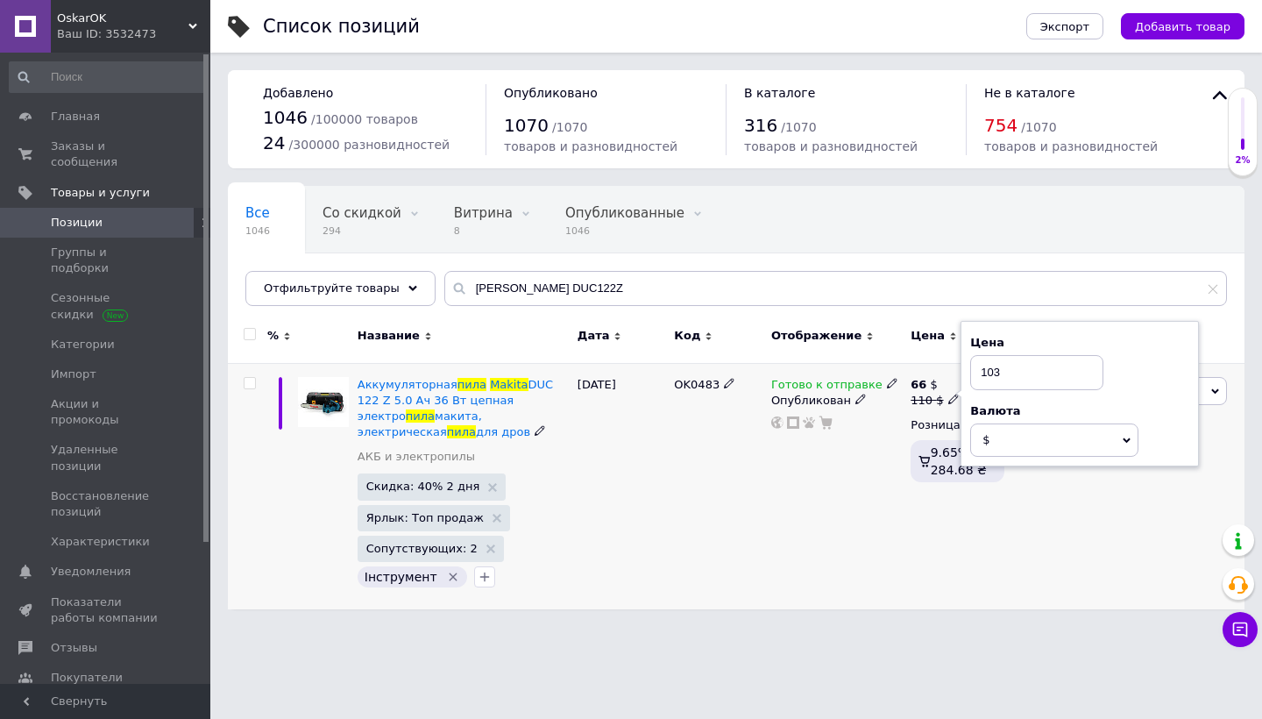
type input "103"
click at [698, 550] on div "OK0483" at bounding box center [718, 486] width 97 height 246
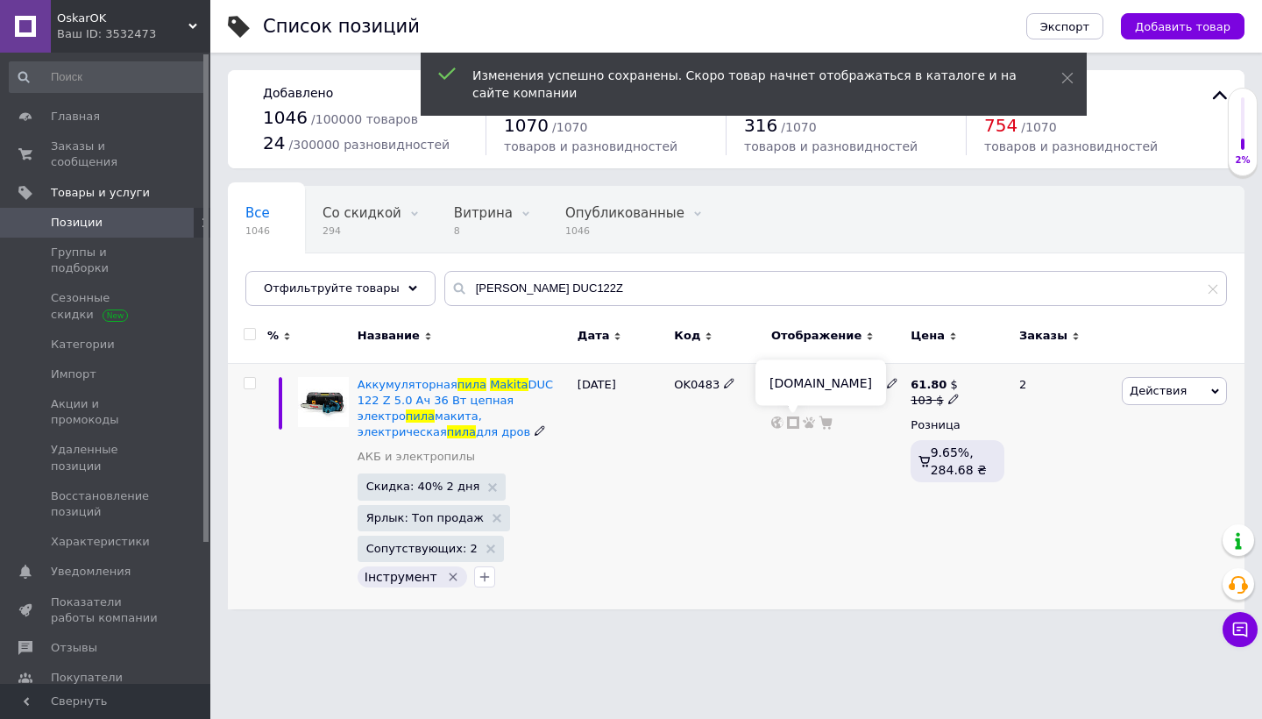
click at [792, 422] on icon at bounding box center [793, 422] width 12 height 12
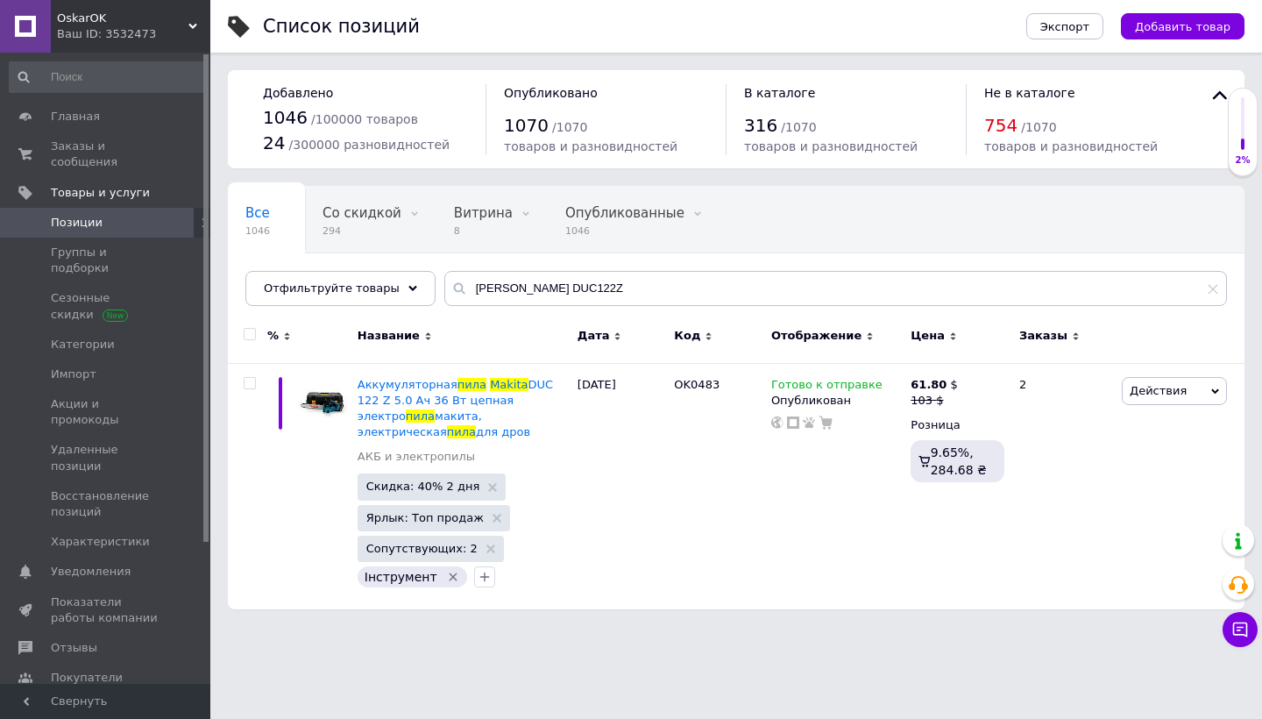
click at [121, 17] on span "OskarOK" at bounding box center [122, 19] width 131 height 16
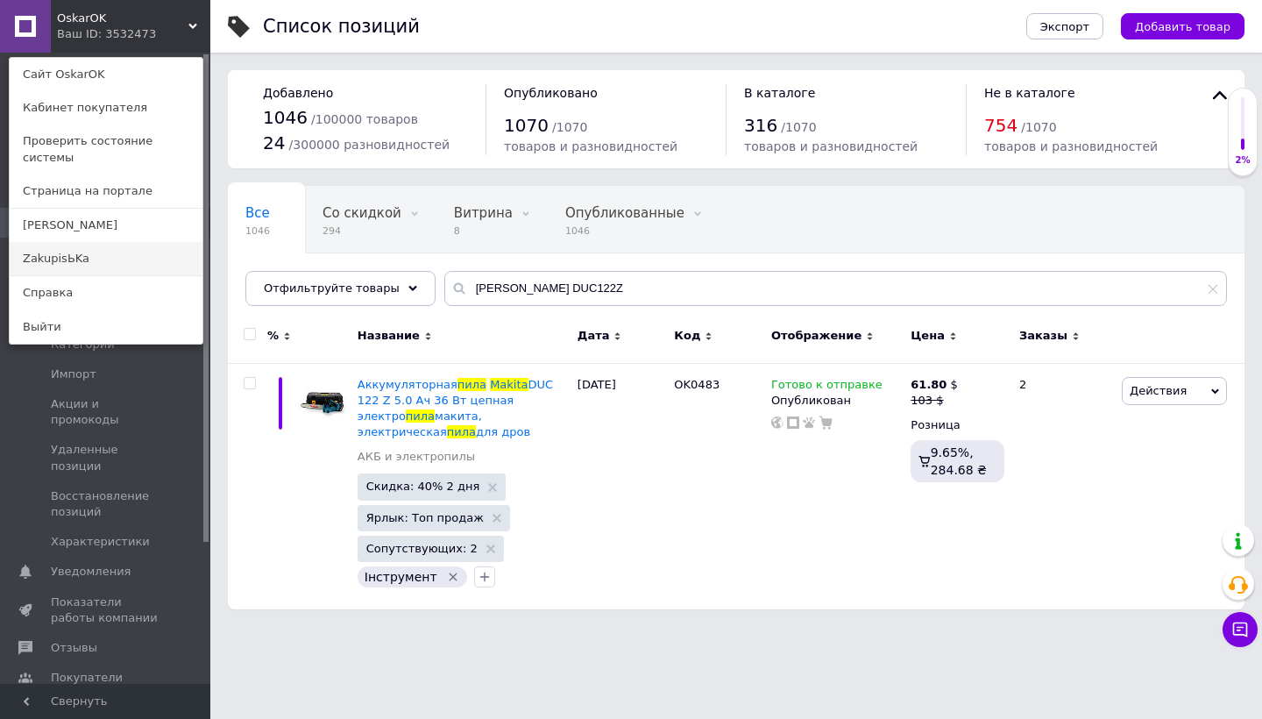
click at [77, 243] on link "ZakupisЬKa" at bounding box center [106, 258] width 193 height 33
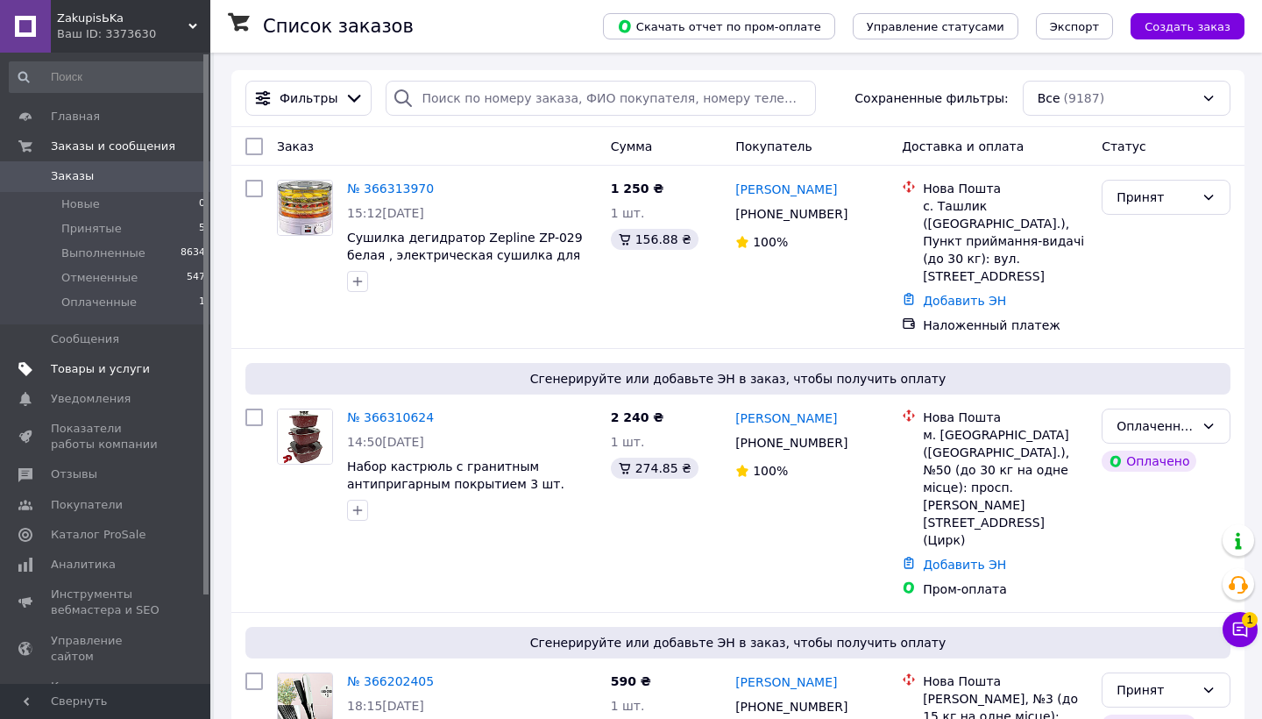
click at [96, 362] on span "Товары и услуги" at bounding box center [100, 369] width 99 height 16
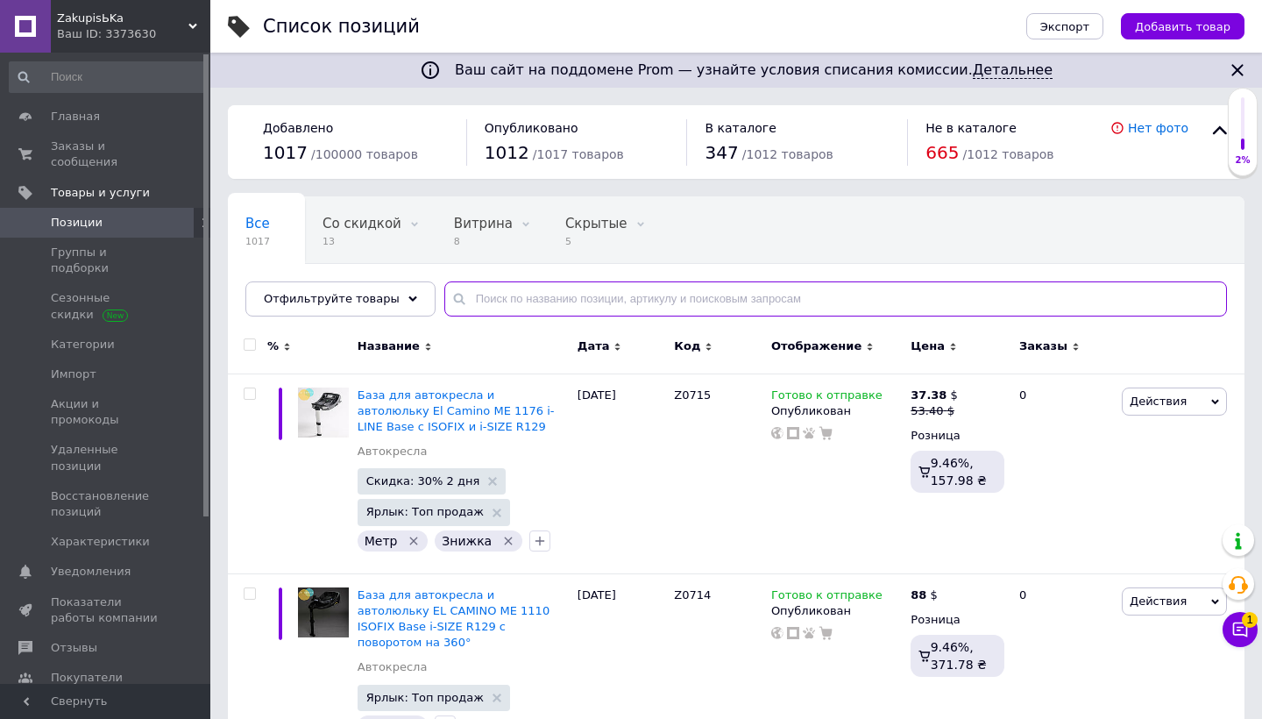
click at [477, 298] on input "text" at bounding box center [835, 298] width 783 height 35
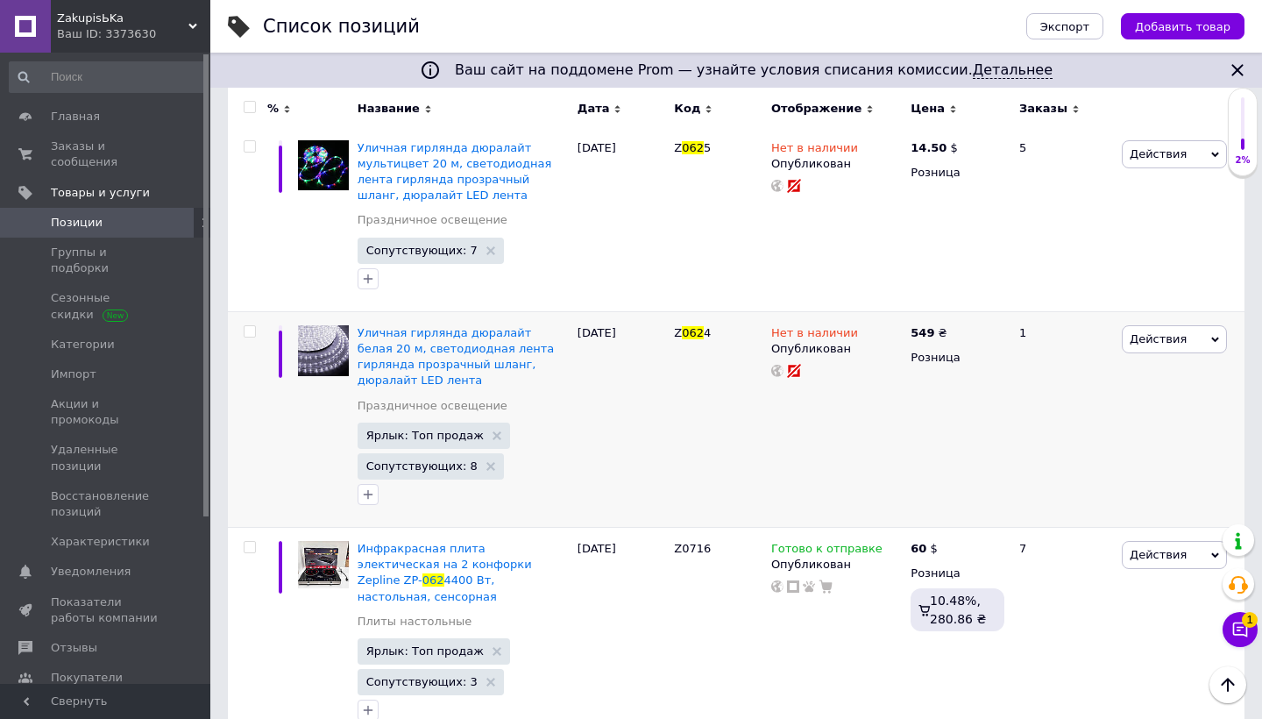
scroll to position [1911, 0]
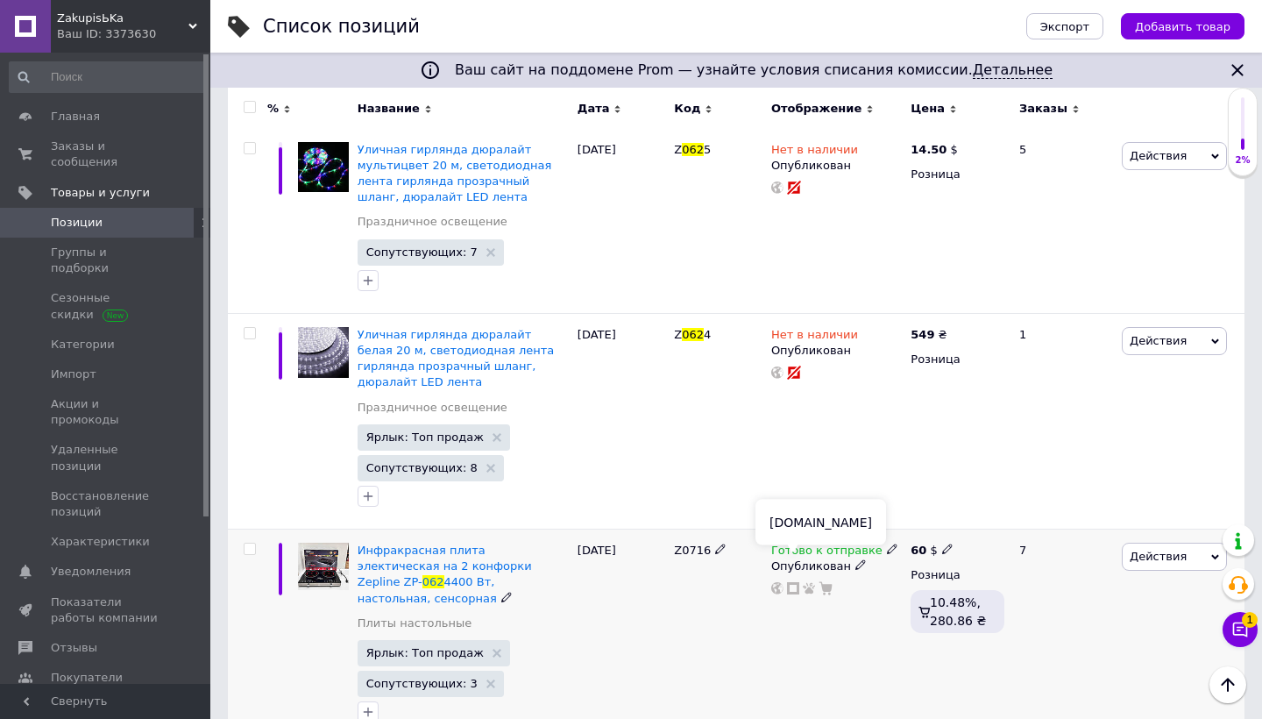
type input "062"
click at [792, 582] on icon at bounding box center [793, 588] width 12 height 12
